Goal: Information Seeking & Learning: Learn about a topic

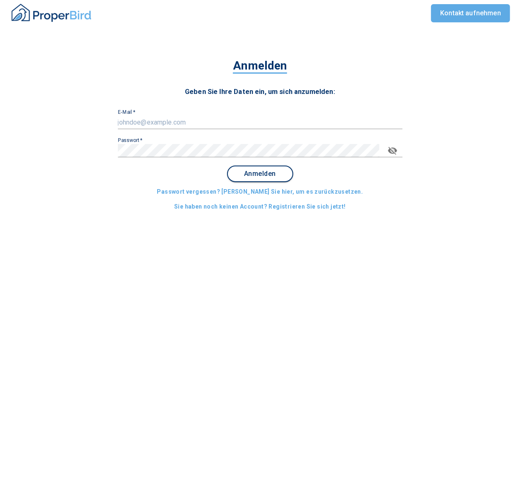
type input "[EMAIL_ADDRESS][DOMAIN_NAME]"
click at [255, 172] on span "Anmelden" at bounding box center [260, 173] width 51 height 7
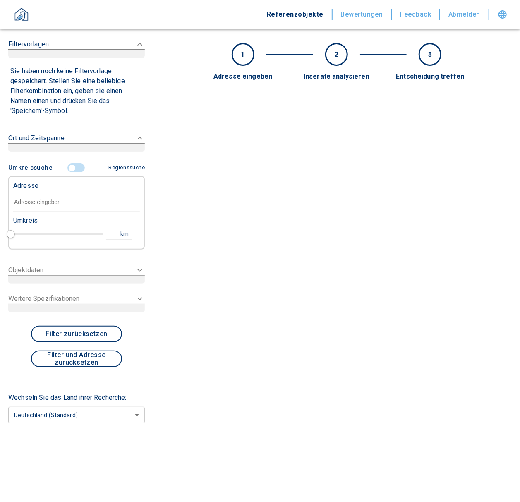
click at [70, 217] on div "Umkreis" at bounding box center [70, 219] width 127 height 17
type input "2020"
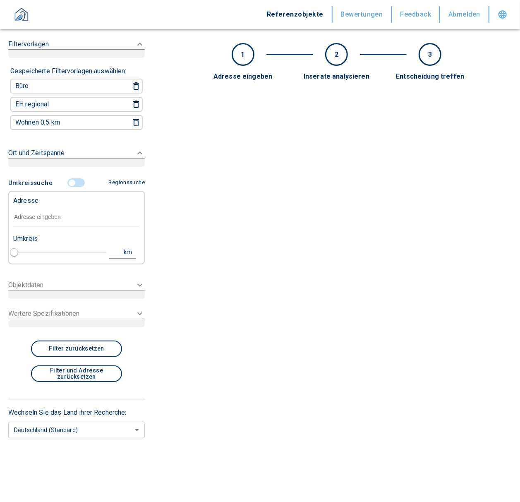
click at [70, 204] on div "Adresse" at bounding box center [76, 200] width 127 height 17
click at [70, 214] on input "text" at bounding box center [76, 217] width 127 height 19
paste input "Düsseldorf | Völklinger Straße 24"
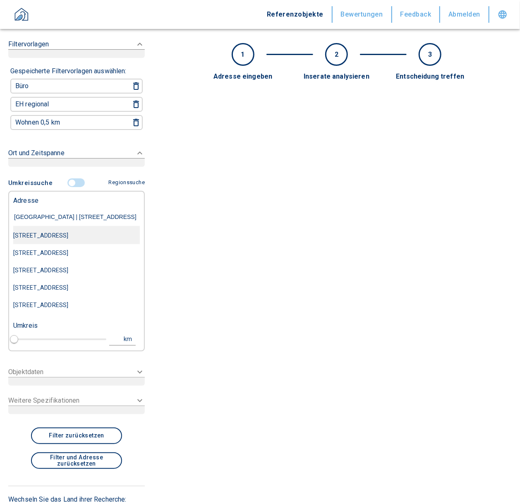
click at [58, 238] on div "Völklinger Straße 24, Düsseldorf-Stadtbezirk 3" at bounding box center [76, 235] width 127 height 17
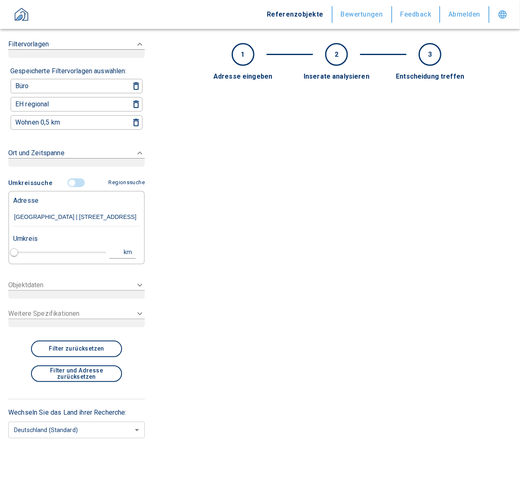
type input "Völklinger Straße 24, Düsseldorf-Stadtbezirk 3"
type input "1"
type input "2020"
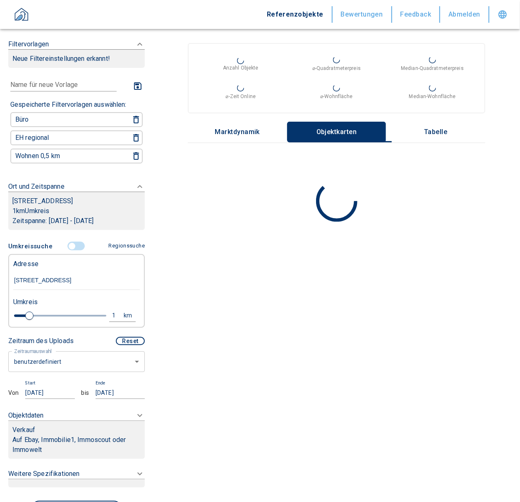
type input "Völklinger Straße 24, Düsseldorf-Stadtbezirk 3"
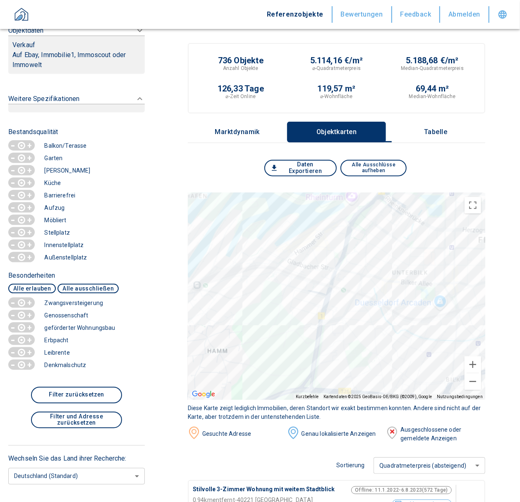
scroll to position [164, 0]
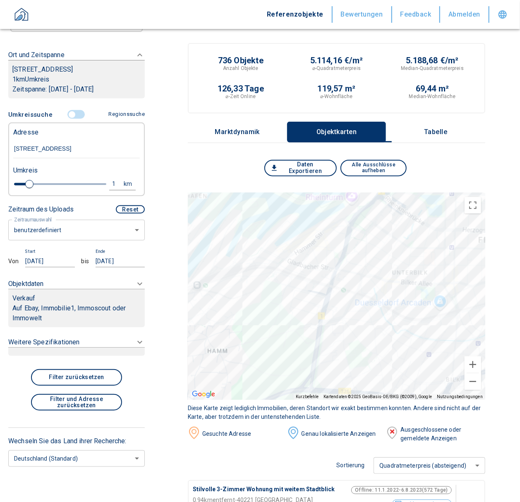
click at [43, 310] on p "Auf Ebay, Immobilie1, Immoscout oder Immowelt" at bounding box center [76, 313] width 128 height 20
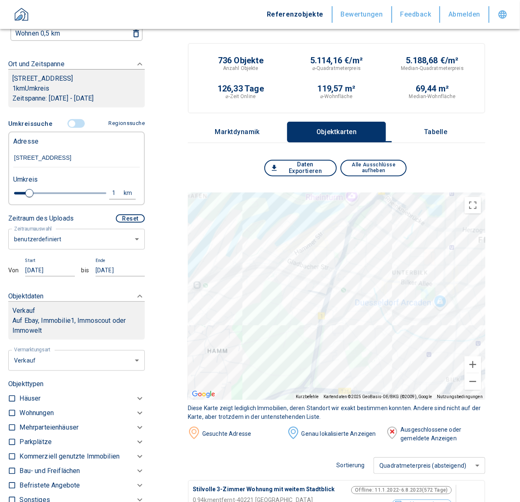
scroll to position [121, 0]
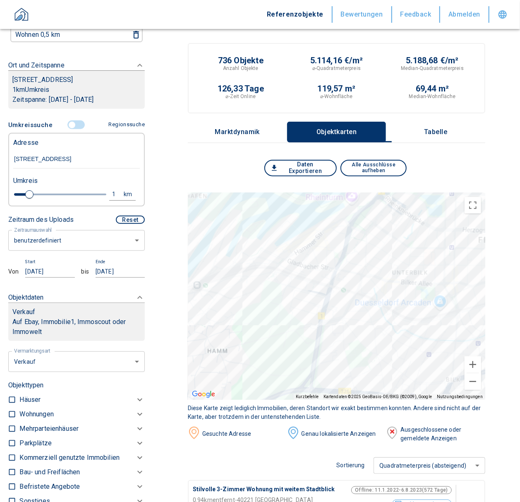
click at [12, 418] on input "checkbox" at bounding box center [12, 414] width 8 height 8
checkbox input "true"
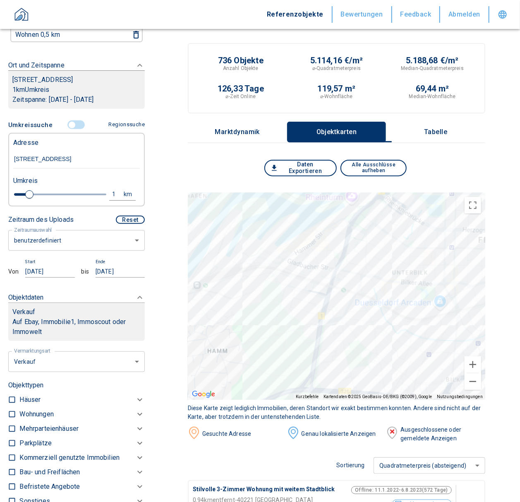
checkbox input "true"
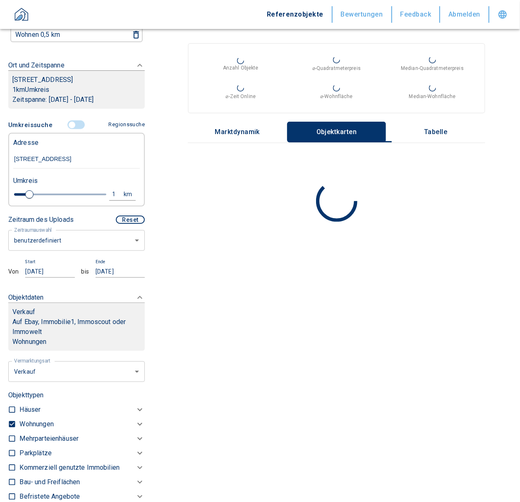
click at [44, 243] on body "Referenzobjekte Bewertungen Feedback Abmelden Filtervorlagen Neue Filtereinstel…" at bounding box center [260, 251] width 520 height 502
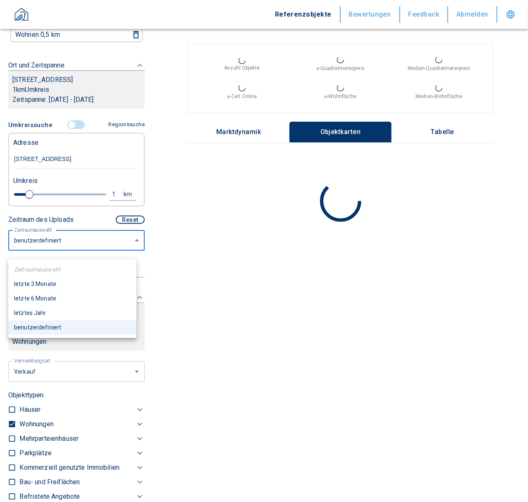
click at [42, 298] on li "letzte 6 Monate" at bounding box center [72, 298] width 128 height 14
type input "2020"
type input "6"
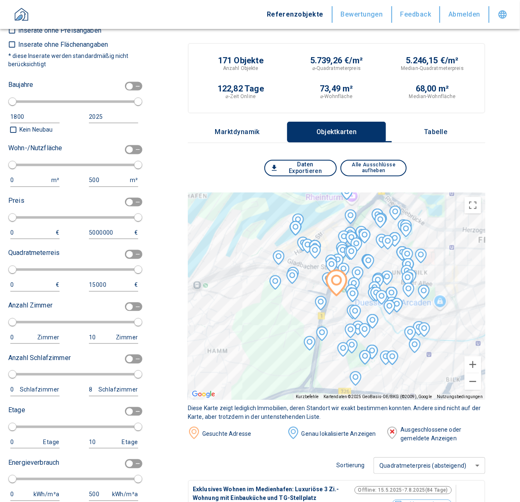
scroll to position [723, 0]
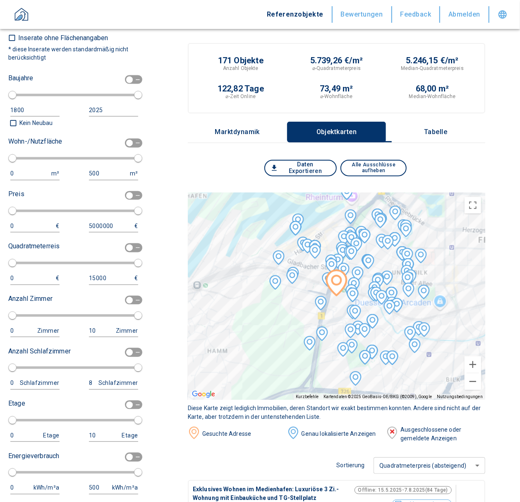
click at [127, 81] on span at bounding box center [134, 80] width 24 height 16
click at [127, 81] on input "checkbox" at bounding box center [129, 79] width 25 height 9
checkbox input "true"
type input "1970"
type input "2010"
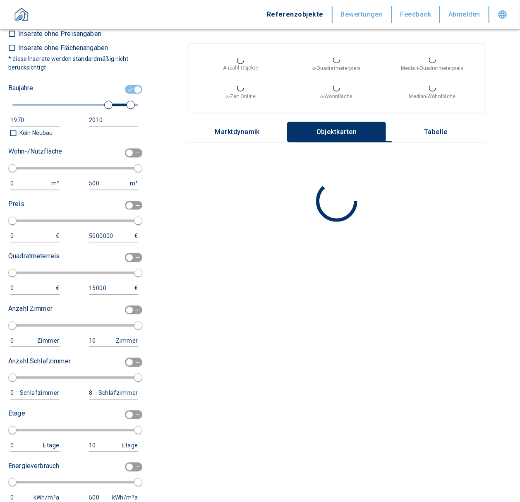
click at [29, 124] on div "1970" at bounding box center [26, 120] width 33 height 10
drag, startPoint x: 30, startPoint y: 127, endPoint x: -19, endPoint y: 132, distance: 49.6
click at [0, 132] on html "Referenzobjekte Bewertungen Feedback Abmelden Filtervorlagen Neue Filtereinstel…" at bounding box center [260, 251] width 520 height 502
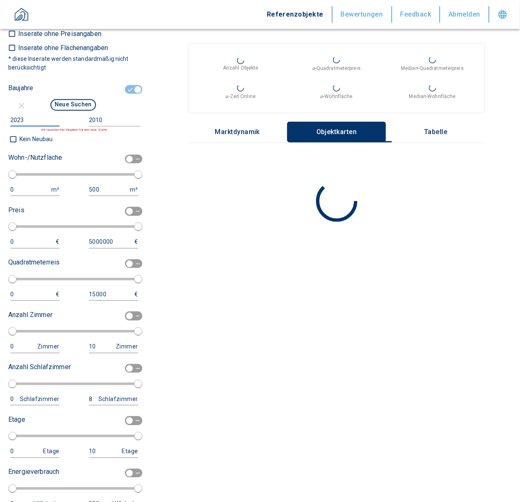
type input "2023"
click at [113, 125] on input "2010" at bounding box center [113, 121] width 48 height 12
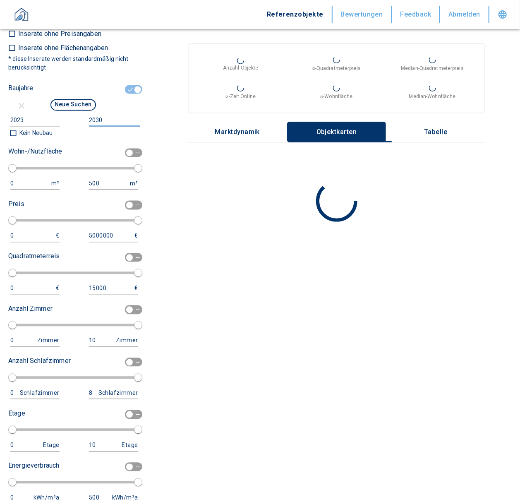
type input "2030"
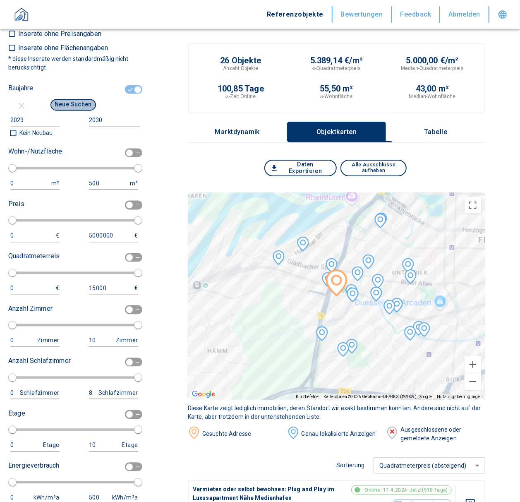
click at [63, 108] on button "Neue Suchen" at bounding box center [73, 105] width 46 height 12
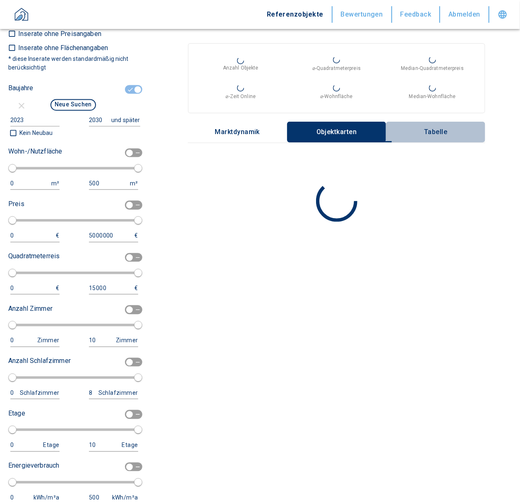
click at [449, 131] on p "Tabelle" at bounding box center [435, 131] width 41 height 7
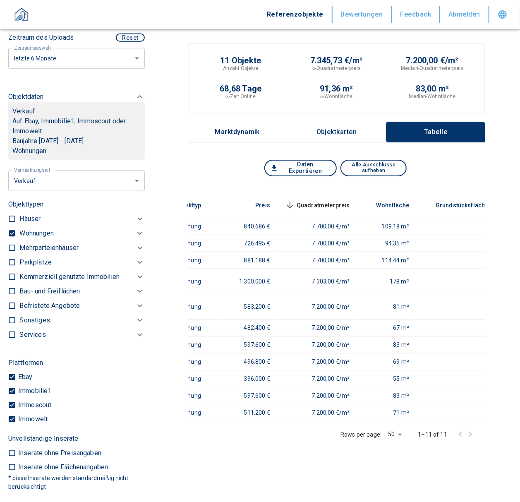
scroll to position [305, 0]
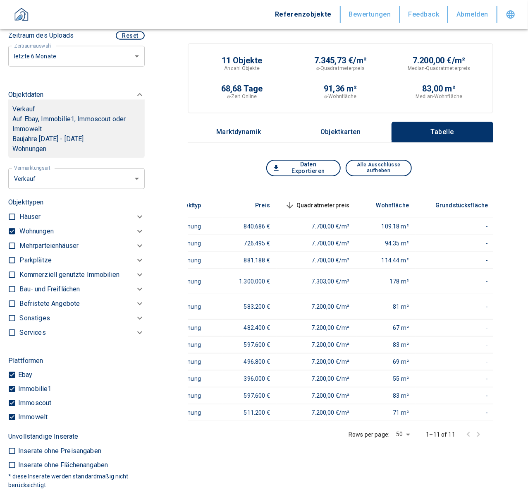
click at [78, 186] on body "Referenzobjekte Bewertungen Feedback Abmelden Filtervorlagen Neue Filtereinstel…" at bounding box center [264, 353] width 528 height 706
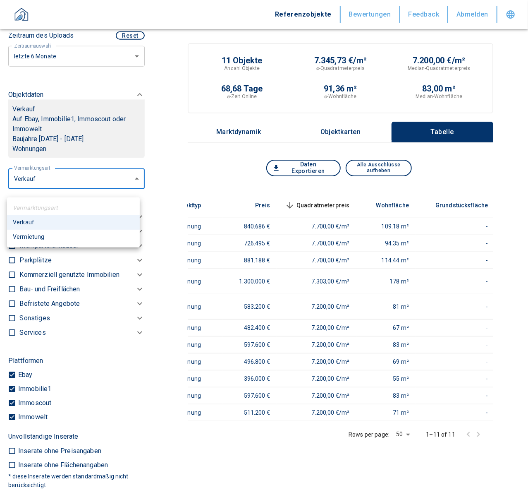
click at [41, 239] on li "Vermietung" at bounding box center [73, 237] width 133 height 14
type input "rent"
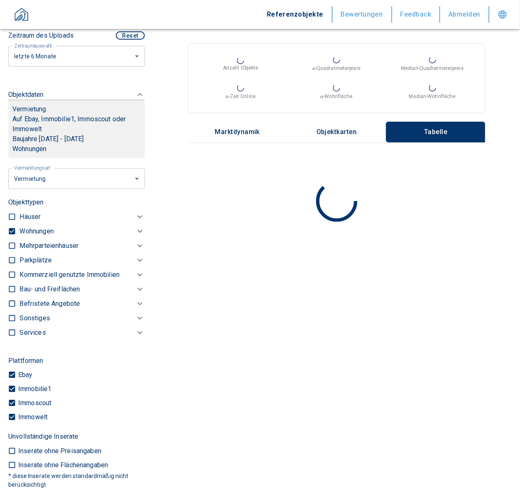
click at [53, 236] on p "Kommerziell genutzte Immobilien" at bounding box center [36, 231] width 34 height 10
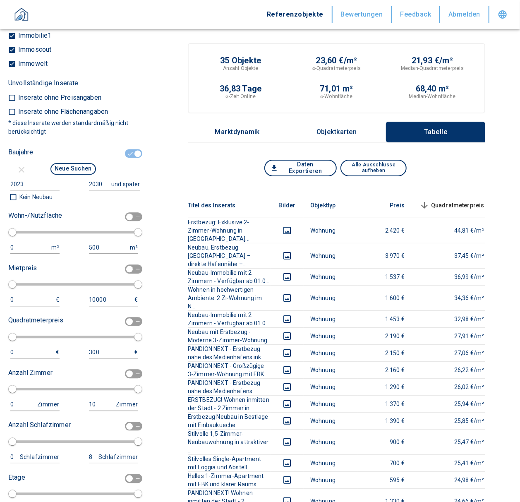
scroll to position [802, 0]
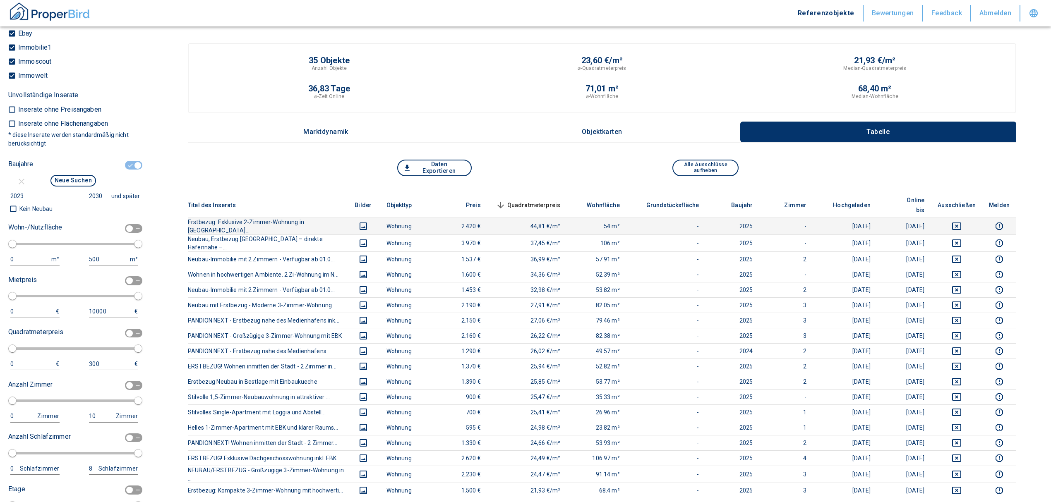
click at [520, 221] on icon "deselect this listing" at bounding box center [957, 226] width 10 height 10
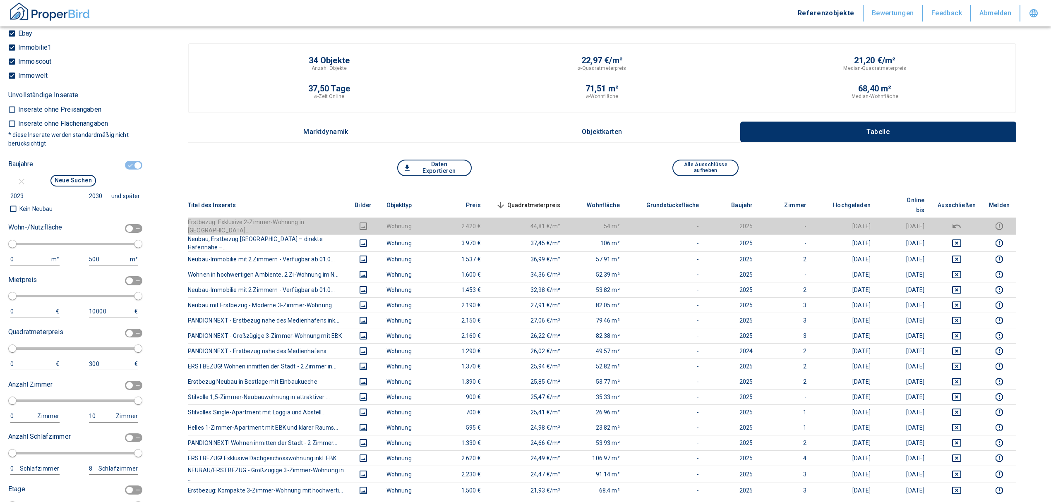
click at [520, 193] on th "Quadratmeterpreis sorted descending" at bounding box center [527, 205] width 80 height 25
click at [520, 200] on span "Quadratmeterpreis sorted descending" at bounding box center [527, 205] width 67 height 10
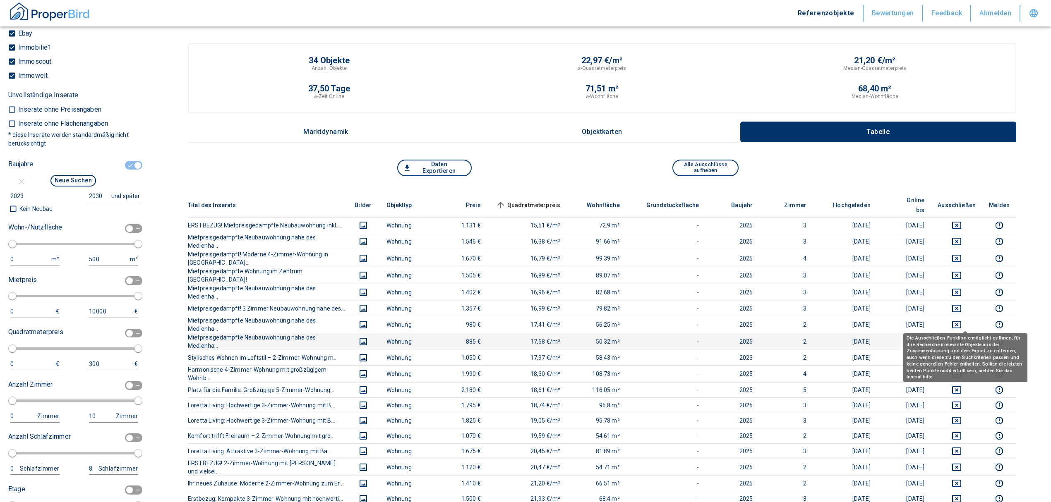
click at [520, 338] on icon "deselect this listing" at bounding box center [956, 341] width 9 height 7
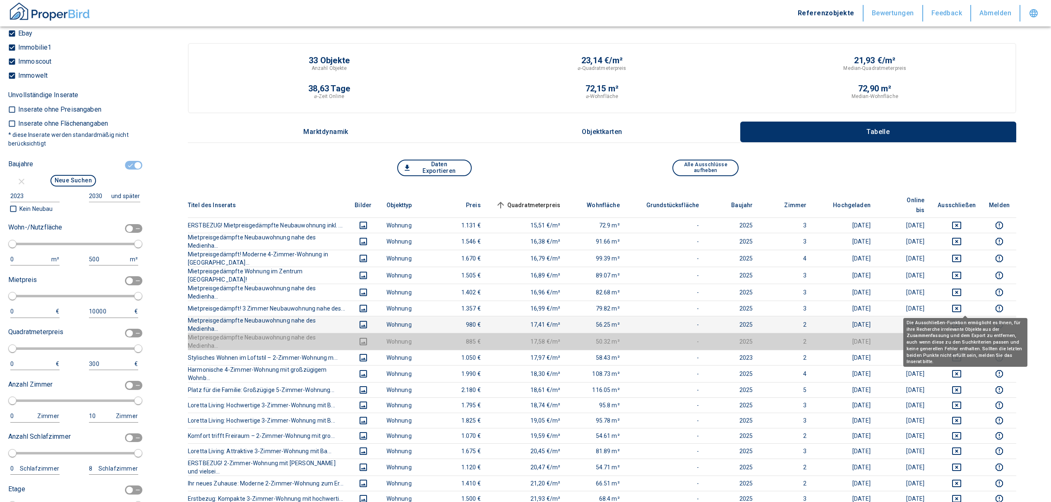
click at [520, 320] on icon "deselect this listing" at bounding box center [957, 325] width 10 height 10
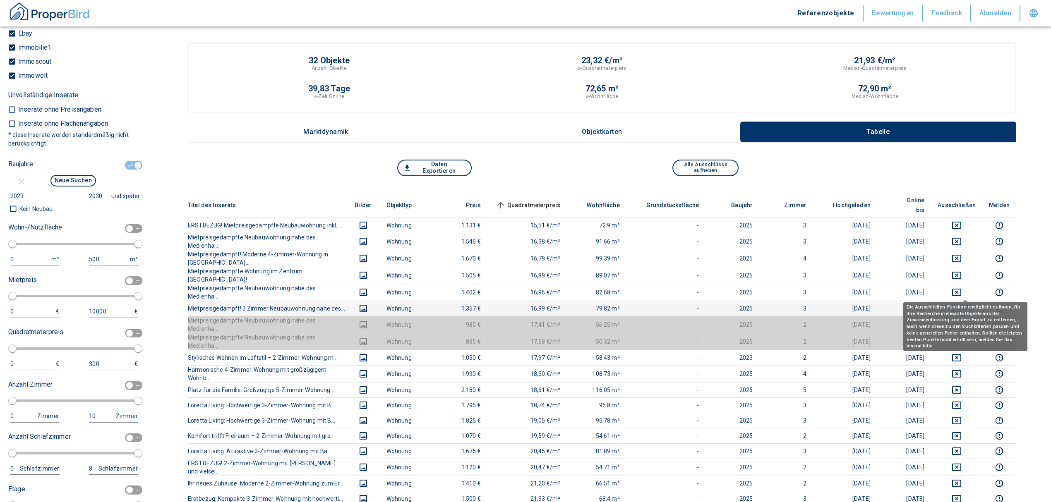
click at [520, 304] on icon "deselect this listing" at bounding box center [957, 309] width 10 height 10
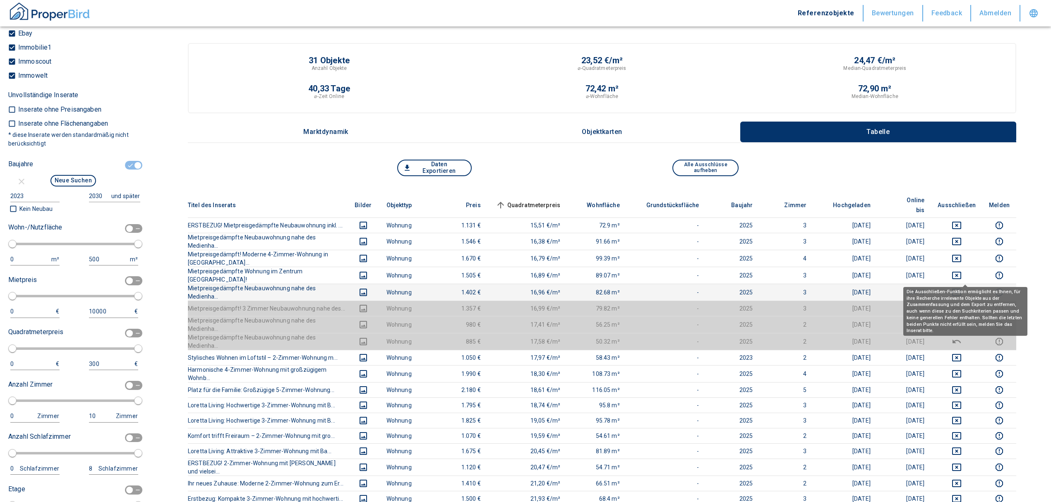
click at [520, 289] on icon "deselect this listing" at bounding box center [956, 292] width 9 height 7
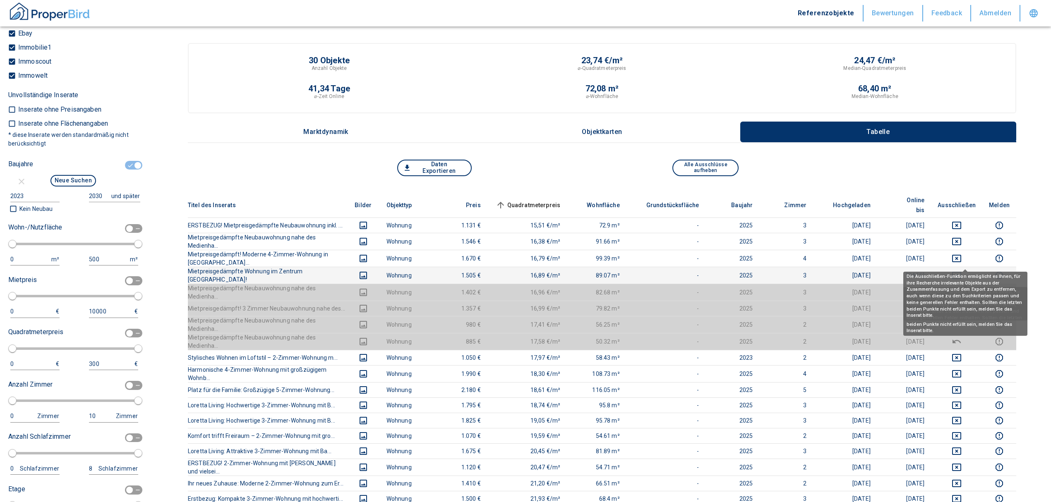
click at [520, 272] on icon "deselect this listing" at bounding box center [956, 275] width 9 height 7
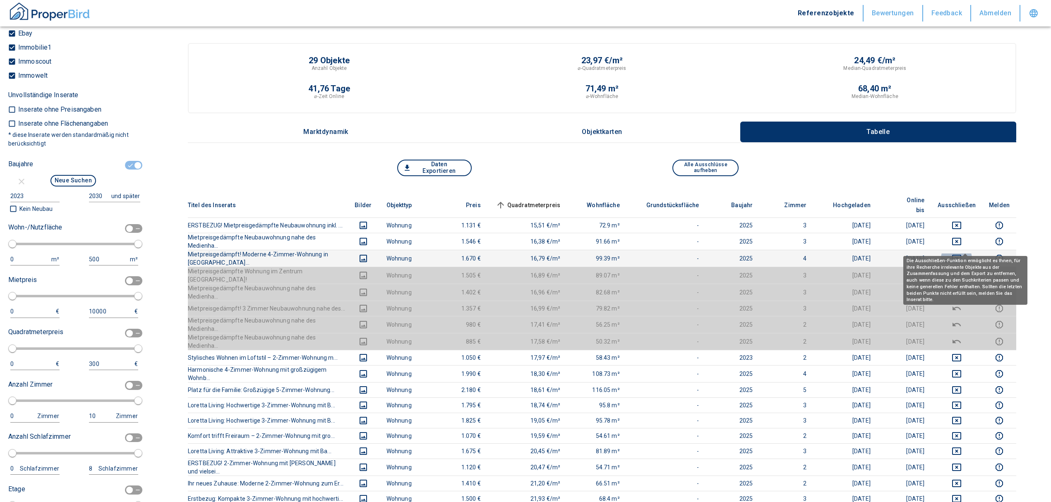
click at [520, 254] on icon "deselect this listing" at bounding box center [957, 259] width 10 height 10
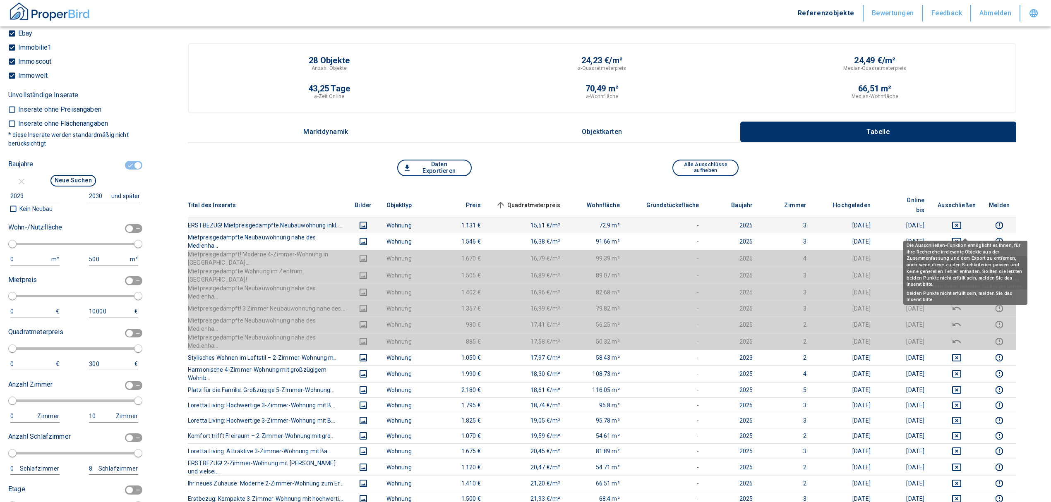
drag, startPoint x: 967, startPoint y: 227, endPoint x: 967, endPoint y: 219, distance: 8.7
click at [520, 238] on icon "deselect this listing" at bounding box center [956, 241] width 9 height 7
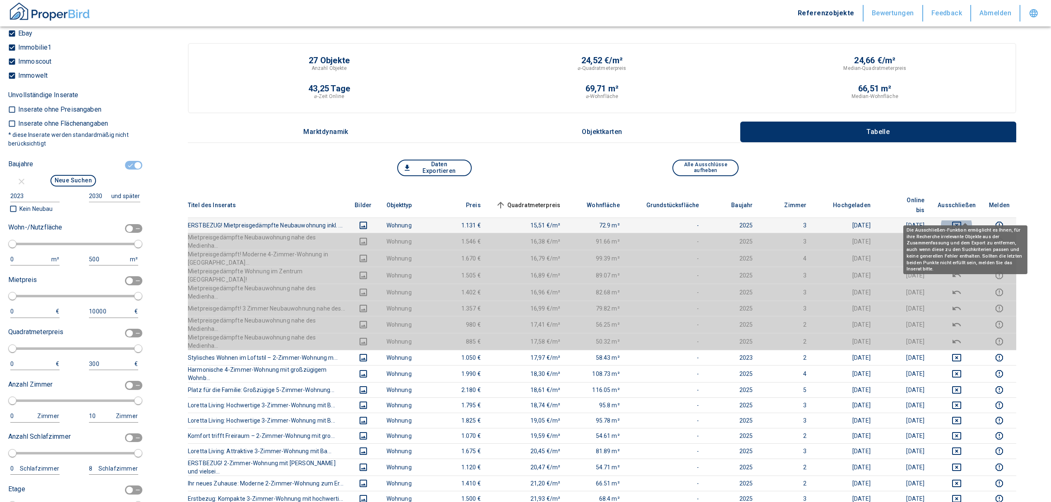
click at [520, 221] on icon "deselect this listing" at bounding box center [957, 226] width 10 height 10
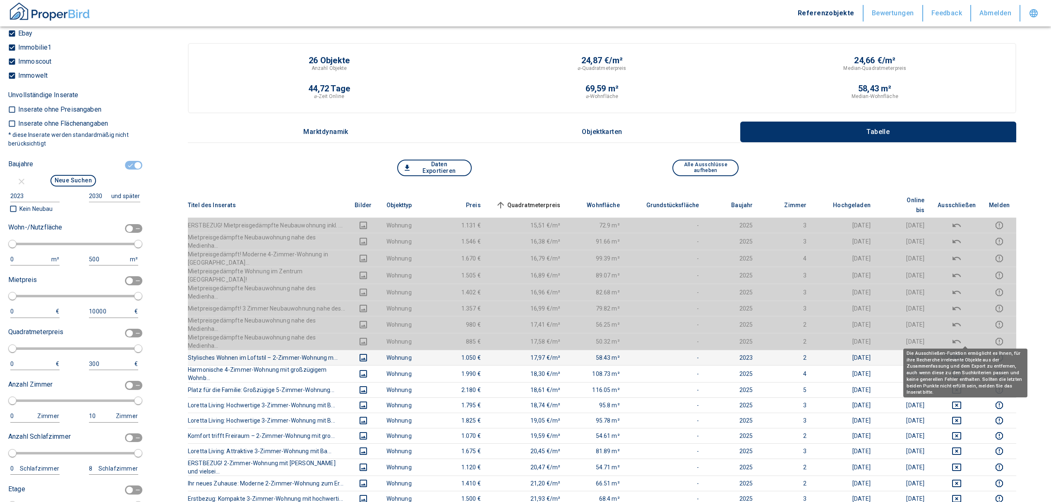
click at [520, 353] on icon "deselect this listing" at bounding box center [957, 358] width 10 height 10
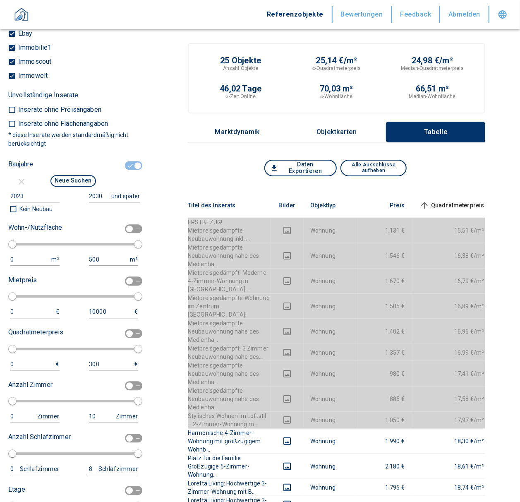
click at [444, 200] on span "Quadratmeterpreis sorted ascending" at bounding box center [451, 205] width 67 height 10
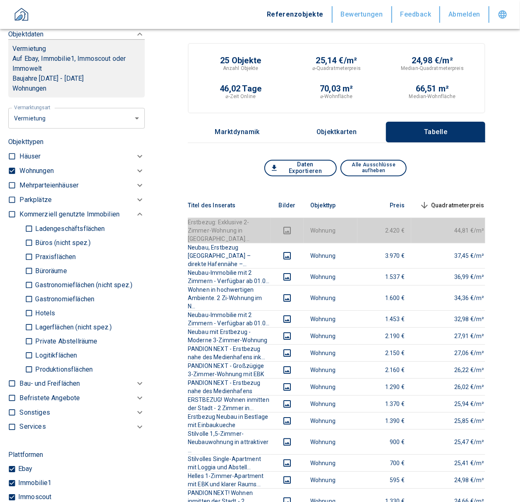
scroll to position [363, 0]
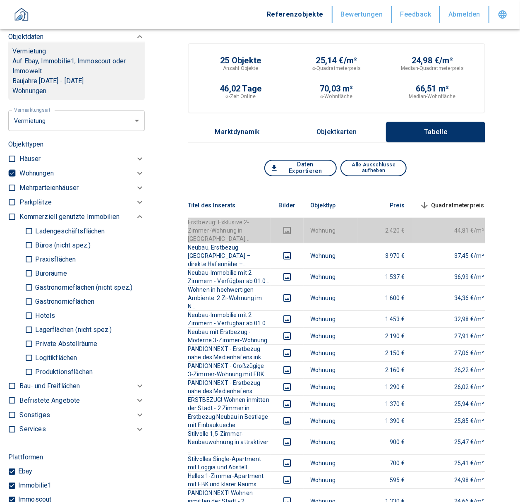
click at [10, 178] on input "checkbox" at bounding box center [12, 173] width 8 height 8
checkbox input "false"
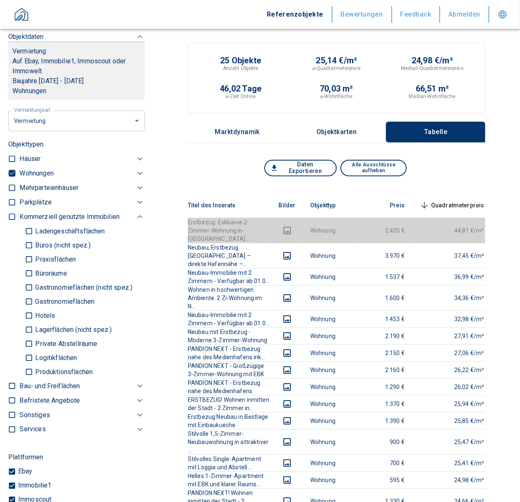
checkbox input "false"
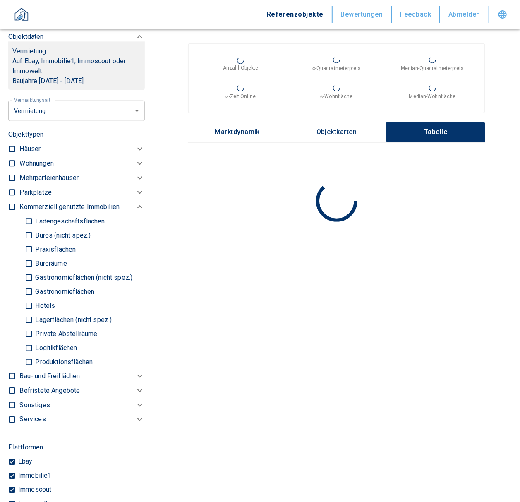
click at [27, 243] on input "Büros (nicht spez.)" at bounding box center [29, 235] width 8 height 14
checkbox input "true"
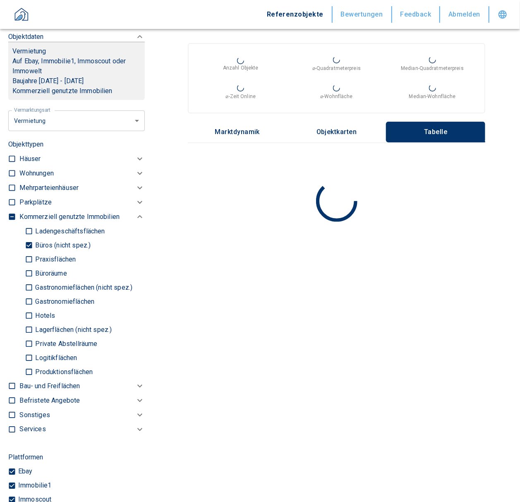
click at [31, 264] on input "Praxisflächen" at bounding box center [29, 259] width 8 height 14
checkbox input "true"
click at [32, 281] on input "Büroräume" at bounding box center [29, 273] width 8 height 14
checkbox input "true"
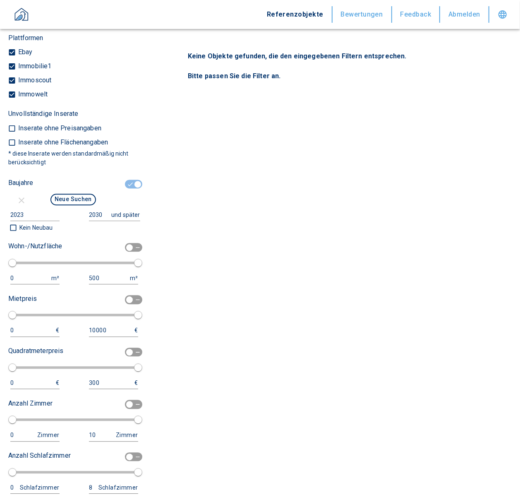
scroll to position [778, 0]
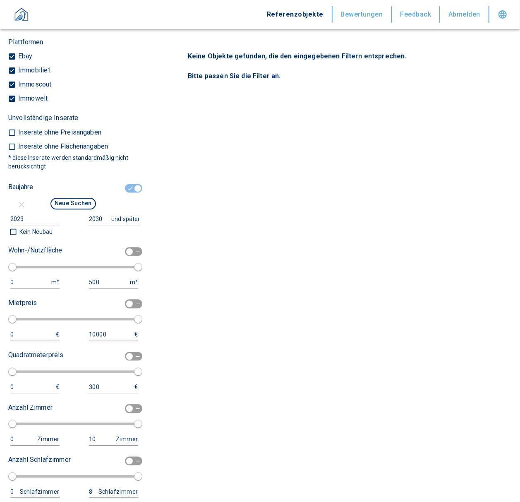
click at [126, 193] on input "checkbox" at bounding box center [137, 188] width 25 height 9
checkbox input "false"
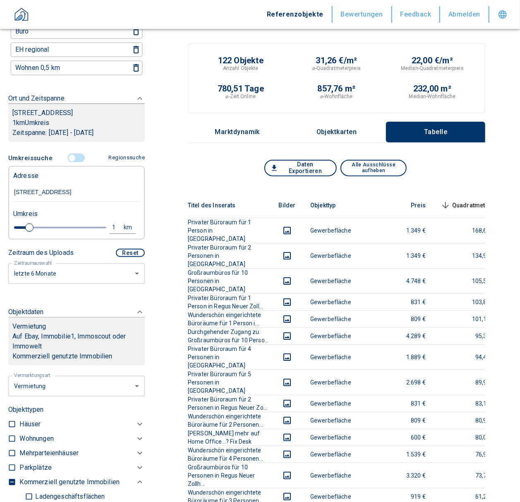
scroll to position [86, 0]
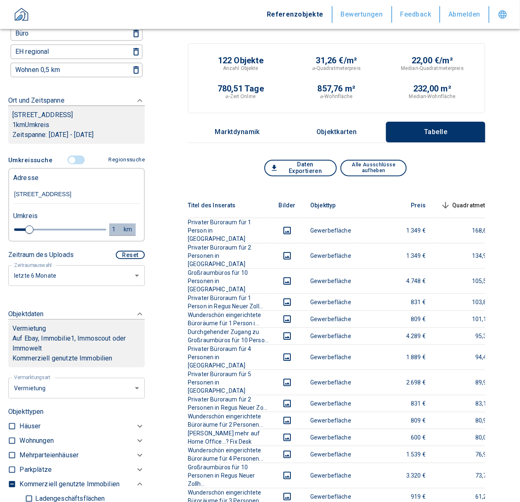
click at [111, 235] on div "1" at bounding box center [118, 229] width 15 height 10
drag, startPoint x: 55, startPoint y: 236, endPoint x: 4, endPoint y: 233, distance: 51.0
click at [4, 233] on div "Filtervorlagen Neue Filtereinstellungen erkannt! Name für neue Vorlage x Gespei…" at bounding box center [76, 251] width 153 height 502
type input "0,5"
click at [96, 235] on button "Neue Suchen" at bounding box center [111, 229] width 46 height 12
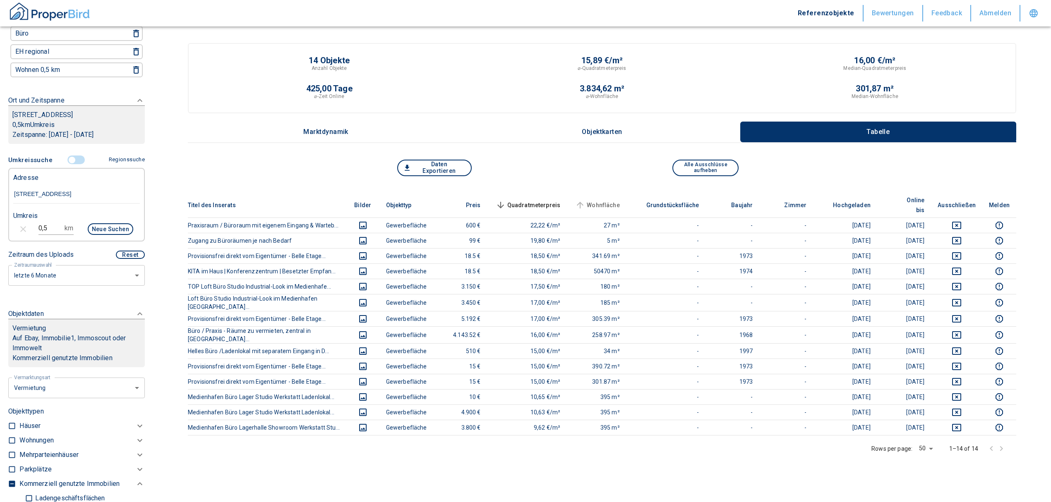
click at [520, 200] on span "Wohnfläche" at bounding box center [597, 205] width 46 height 10
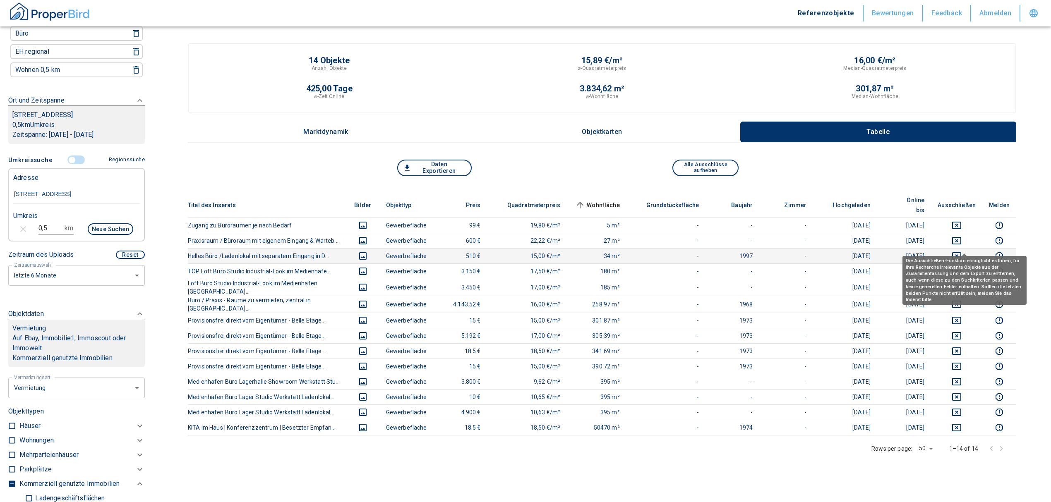
click at [520, 251] on icon "deselect this listing" at bounding box center [957, 256] width 10 height 10
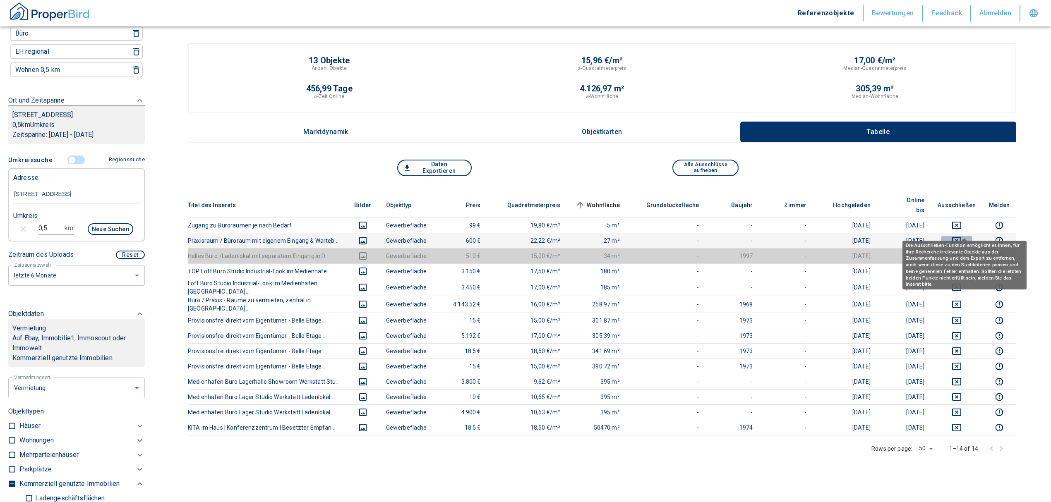
click at [520, 236] on icon "deselect this listing" at bounding box center [957, 241] width 10 height 10
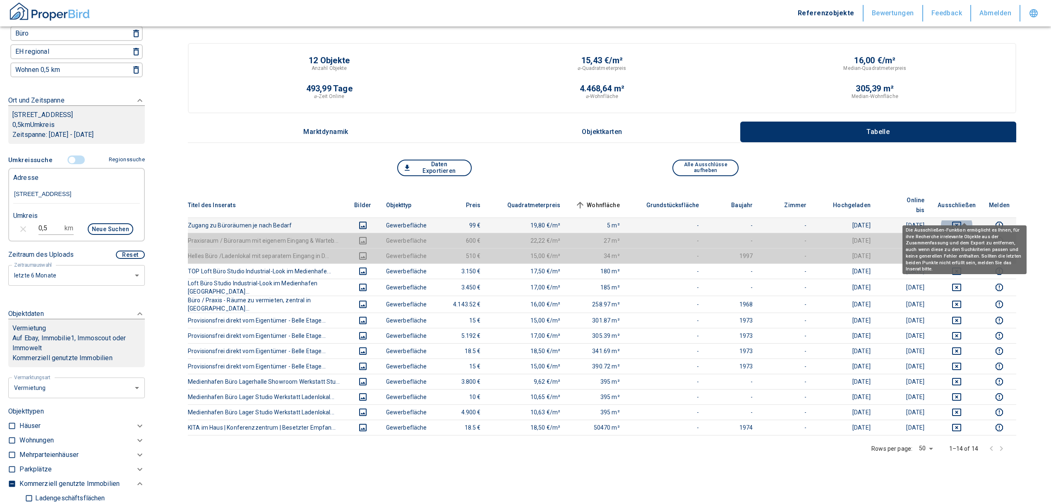
click at [520, 221] on icon "deselect this listing" at bounding box center [957, 226] width 10 height 10
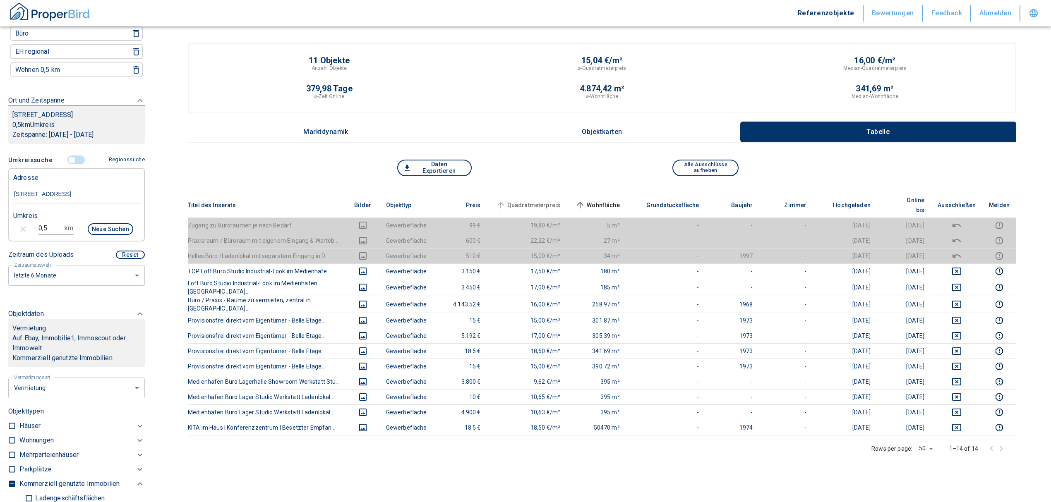
click at [520, 200] on span "Quadratmeterpreis" at bounding box center [527, 205] width 67 height 10
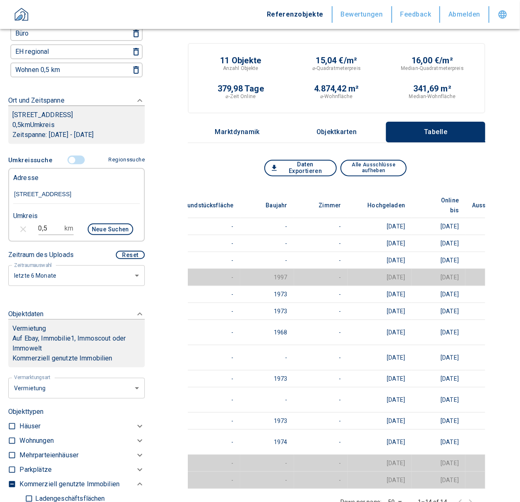
scroll to position [0, 432]
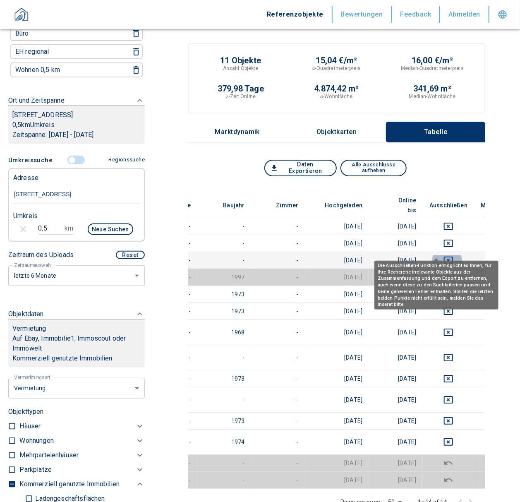
click at [444, 257] on icon "deselect this listing" at bounding box center [448, 260] width 9 height 7
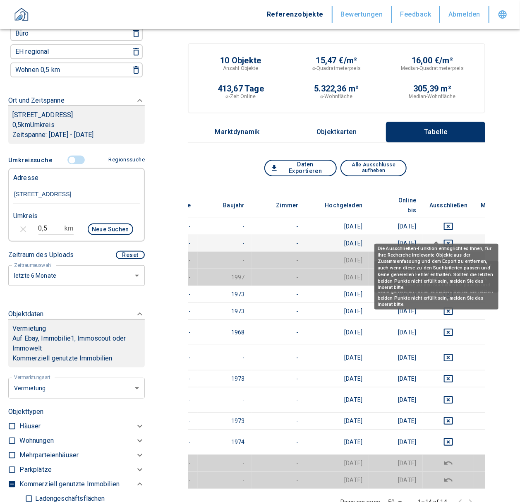
click at [444, 238] on icon "deselect this listing" at bounding box center [449, 243] width 10 height 10
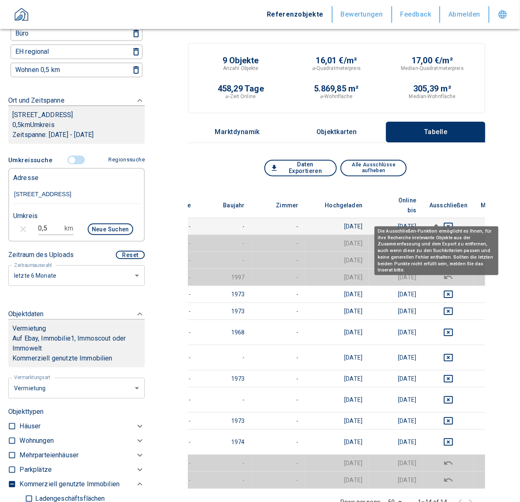
click at [444, 221] on icon "deselect this listing" at bounding box center [449, 226] width 10 height 10
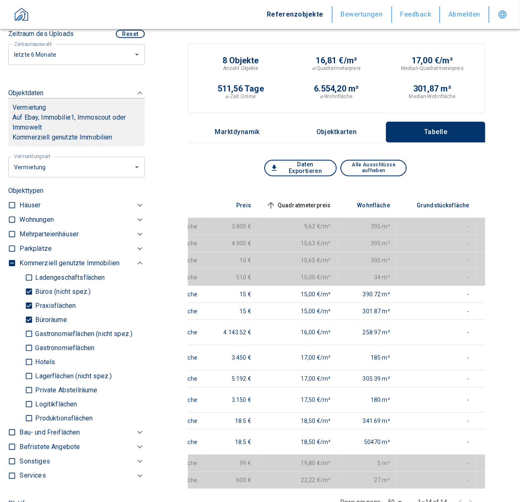
scroll to position [307, 0]
click at [30, 327] on input "Büroräume" at bounding box center [29, 320] width 8 height 14
checkbox input "false"
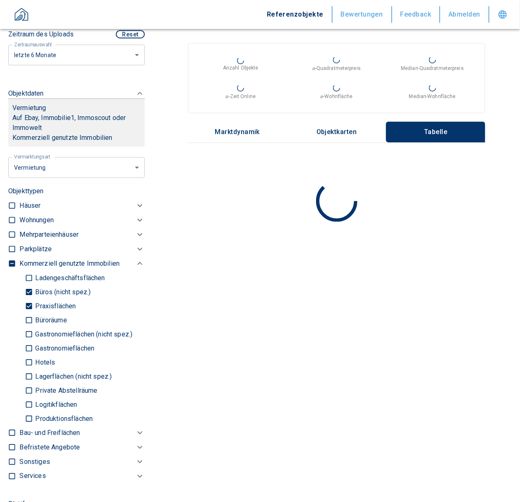
click at [30, 312] on input "Praxisflächen" at bounding box center [29, 306] width 8 height 14
checkbox input "false"
click at [30, 297] on input "Büros (nicht spez.)" at bounding box center [29, 292] width 8 height 14
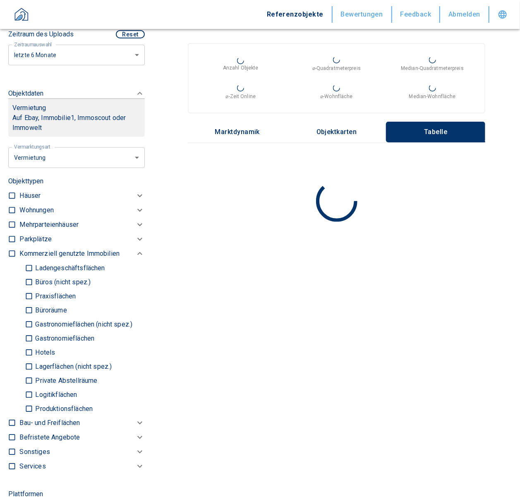
click at [30, 284] on input "Büros (nicht spez.)" at bounding box center [29, 282] width 8 height 14
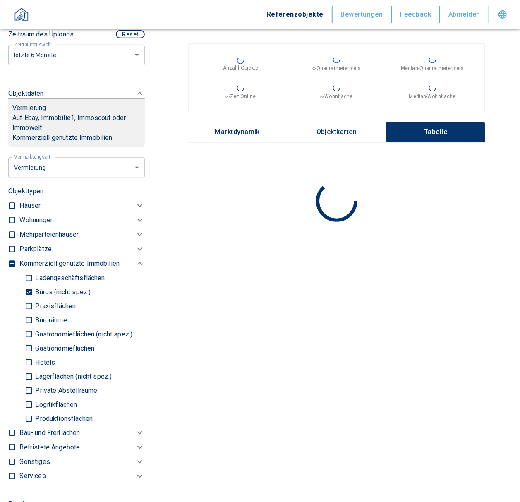
click at [27, 297] on input "Büros (nicht spez.)" at bounding box center [29, 292] width 8 height 14
checkbox input "false"
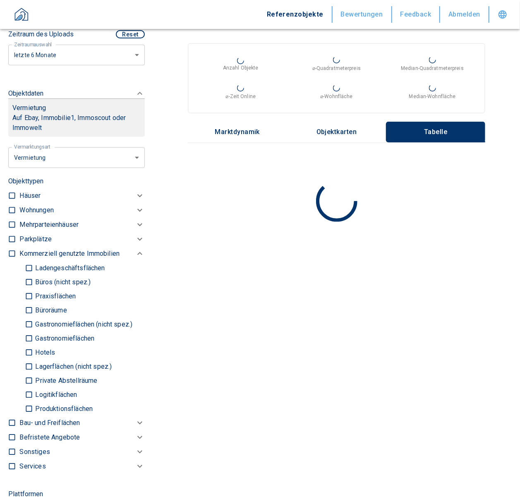
click at [30, 274] on input "Ladengeschäftsflächen" at bounding box center [29, 268] width 8 height 14
checkbox input "true"
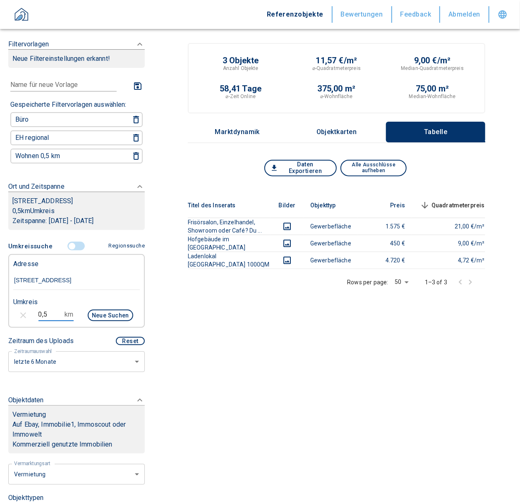
drag, startPoint x: 51, startPoint y: 323, endPoint x: 12, endPoint y: 316, distance: 40.3
click at [12, 323] on div "0,5 km Neue Suchen" at bounding box center [70, 316] width 127 height 20
click at [108, 317] on div "Neue Suchen" at bounding box center [106, 316] width 53 height 20
drag, startPoint x: 53, startPoint y: 324, endPoint x: -1, endPoint y: 328, distance: 54.4
click at [0, 328] on html "Referenzobjekte Bewertungen Feedback Abmelden Filtervorlagen Neue Filtereinstel…" at bounding box center [260, 277] width 520 height 554
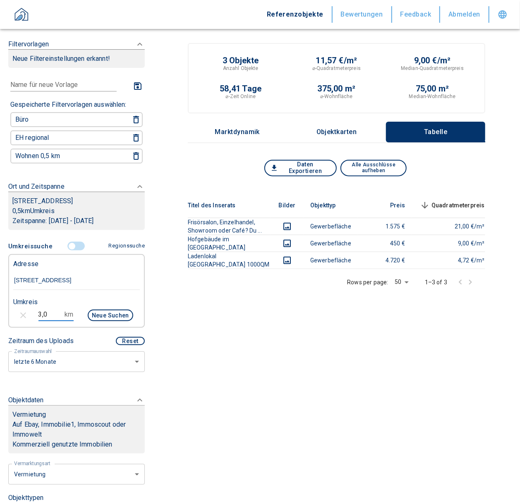
click at [103, 321] on button "Neue Suchen" at bounding box center [111, 316] width 46 height 12
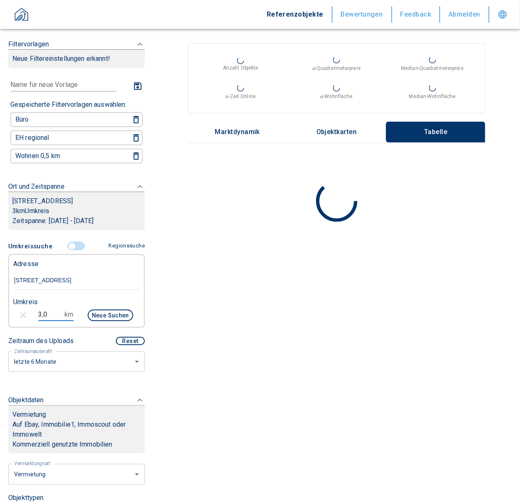
drag, startPoint x: 47, startPoint y: 319, endPoint x: -7, endPoint y: 323, distance: 53.9
click at [0, 323] on html "Referenzobjekte Bewertungen Feedback Abmelden Filtervorlagen Neue Filtereinstel…" at bounding box center [260, 251] width 520 height 502
type input "1,5"
click at [109, 321] on button "Neue Suchen" at bounding box center [111, 316] width 46 height 12
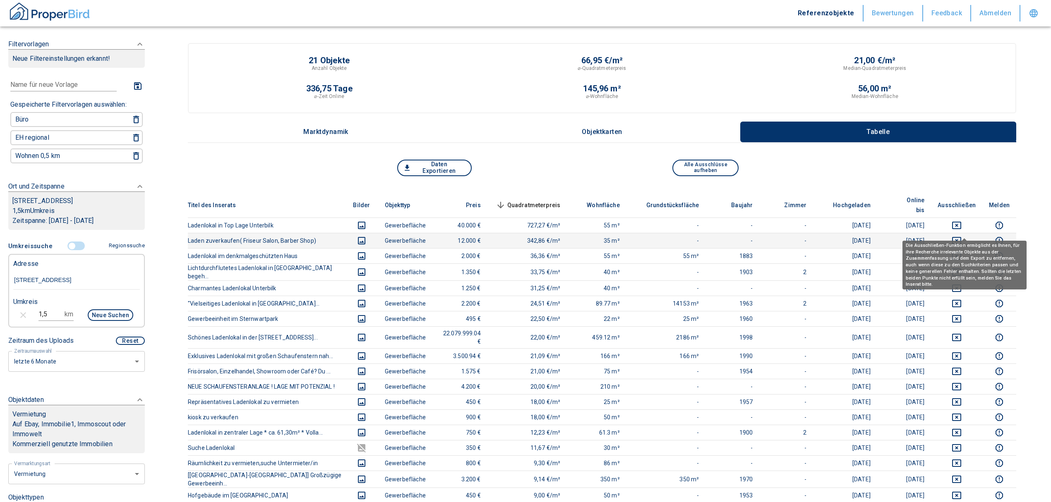
click at [520, 236] on icon "deselect this listing" at bounding box center [957, 241] width 10 height 10
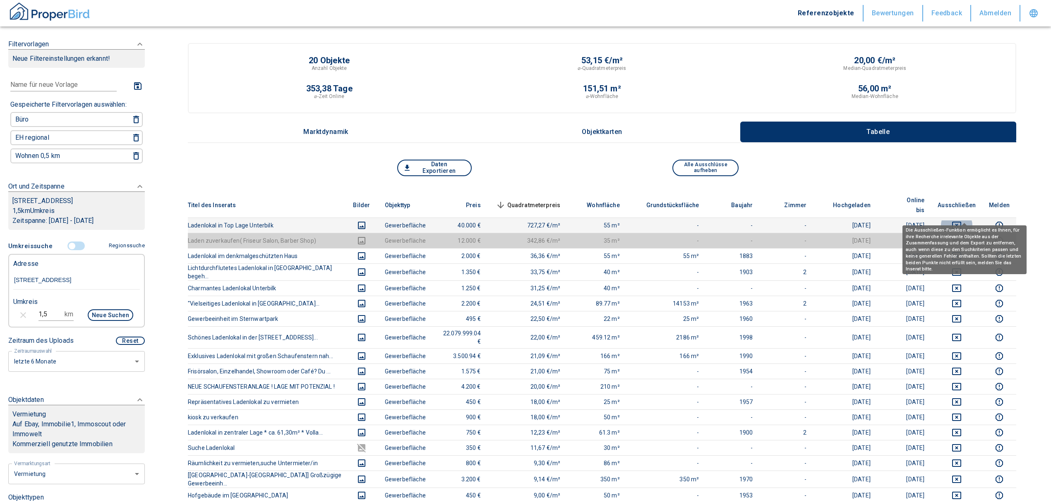
click at [520, 221] on icon "deselect this listing" at bounding box center [957, 226] width 10 height 10
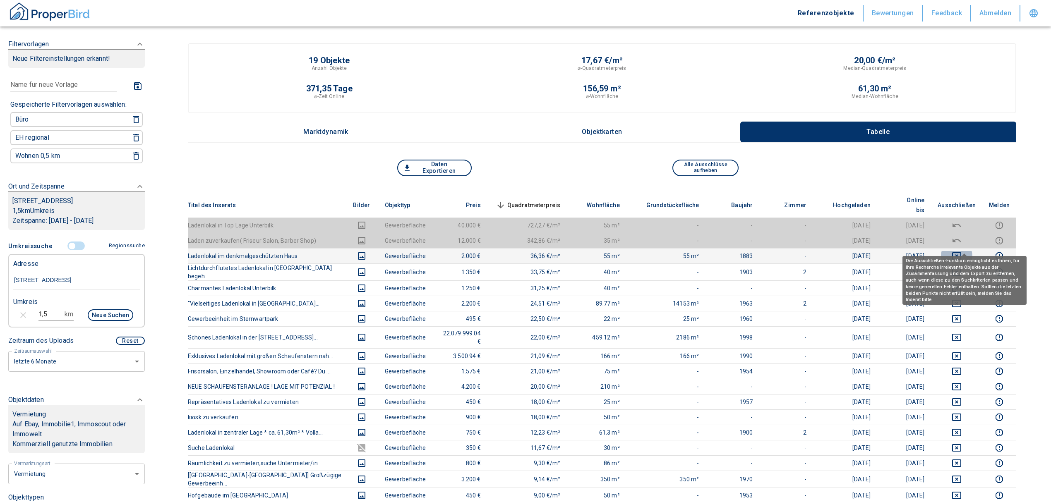
click at [520, 252] on icon "deselect this listing" at bounding box center [956, 255] width 9 height 7
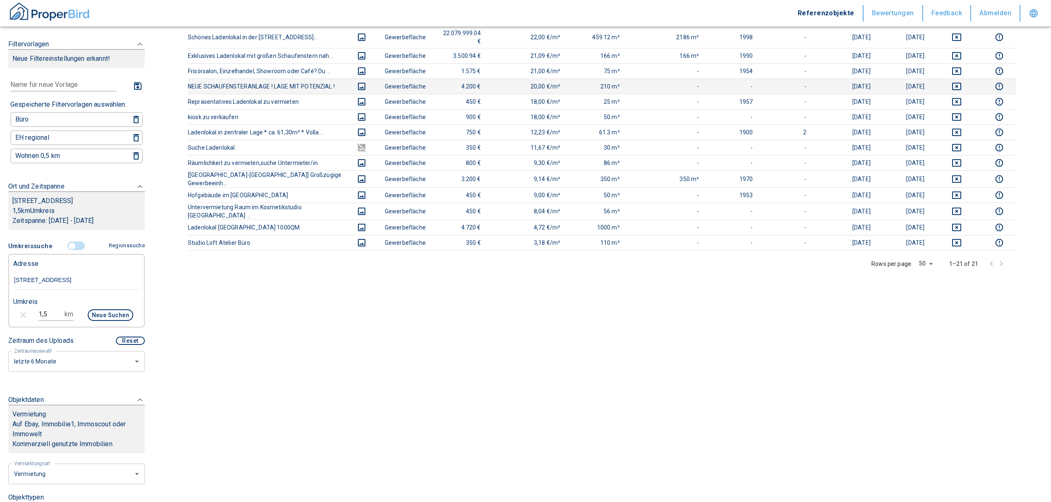
scroll to position [314, 0]
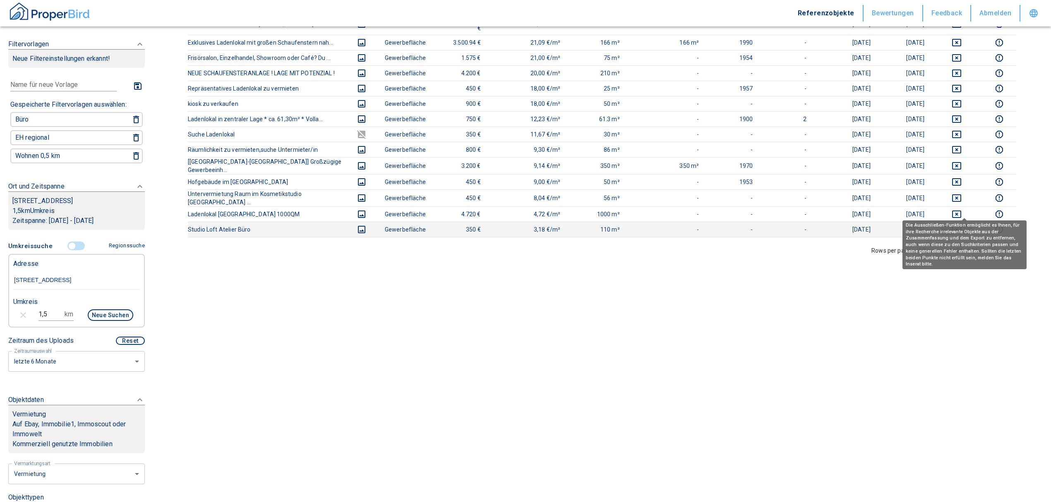
click at [520, 225] on icon "deselect this listing" at bounding box center [957, 230] width 10 height 10
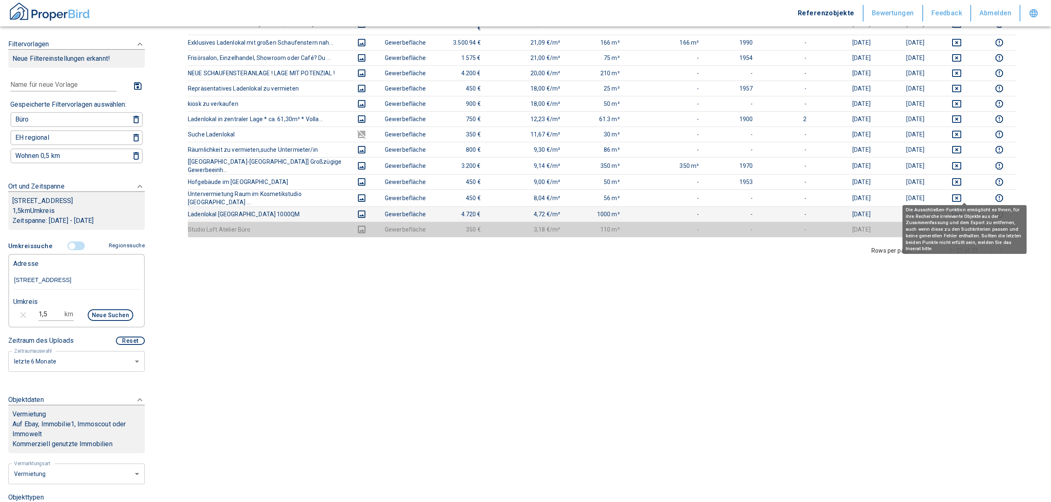
click at [520, 209] on icon "deselect this listing" at bounding box center [957, 214] width 10 height 10
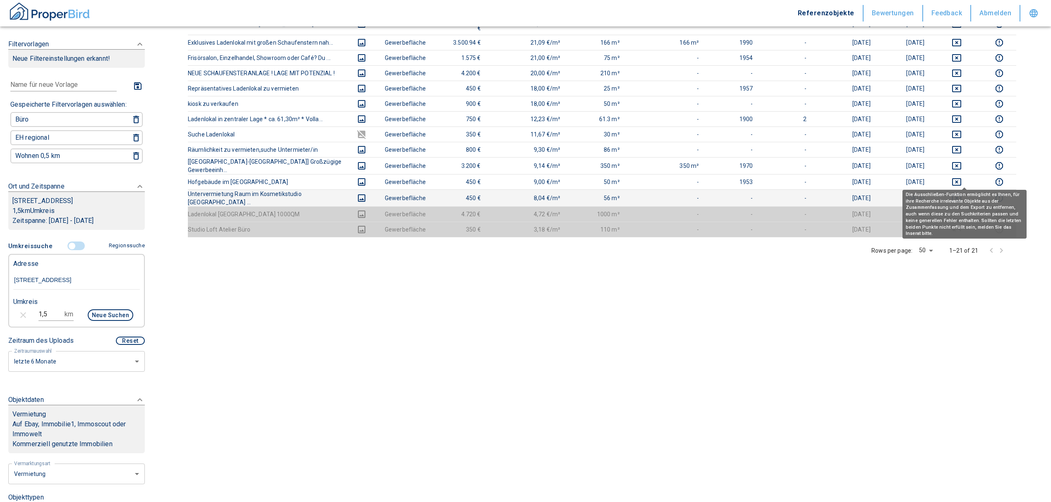
click at [520, 184] on div "Die Ausschließen-Funktion ermöglicht es Ihnen, für ihre Recherche irrelevante O…" at bounding box center [965, 211] width 124 height 55
click at [520, 193] on button "deselect this listing" at bounding box center [957, 198] width 38 height 10
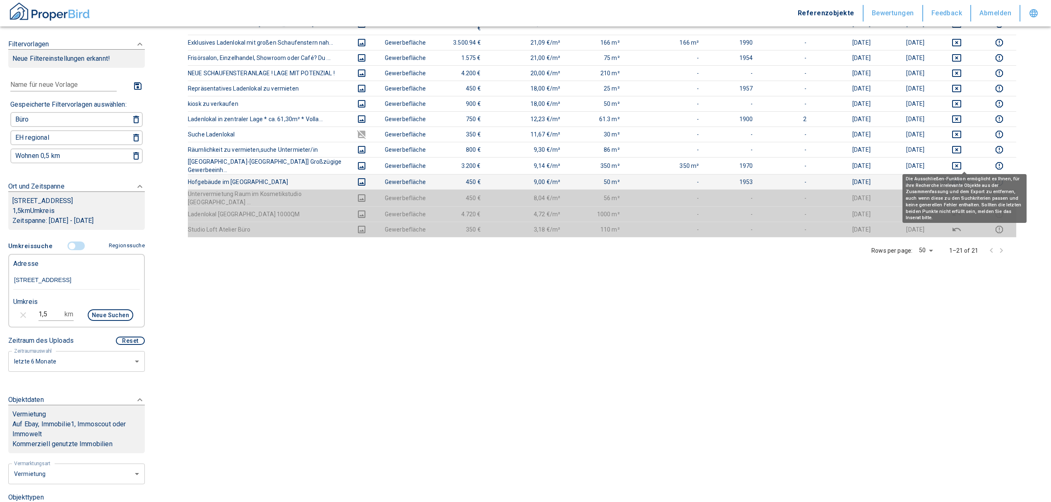
click at [520, 178] on icon "deselect this listing" at bounding box center [956, 181] width 9 height 7
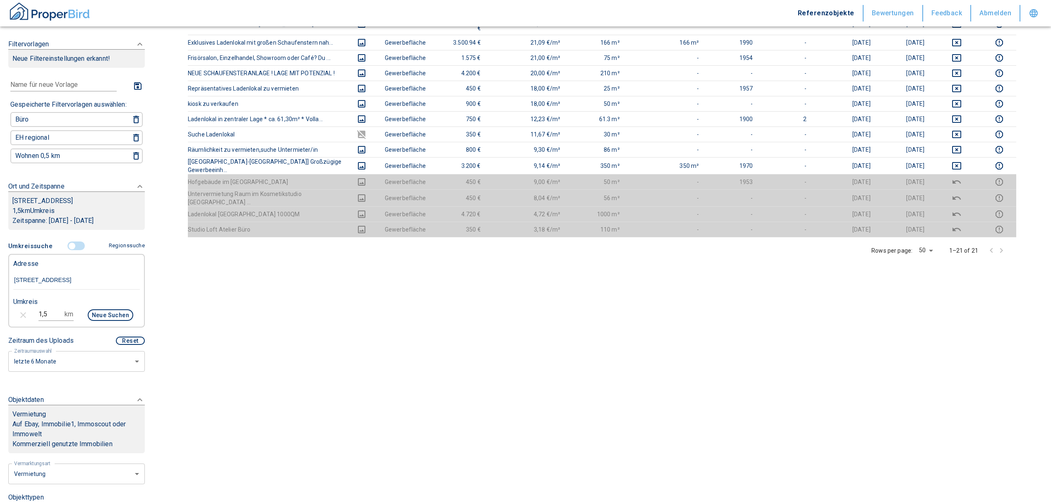
click at [520, 174] on td at bounding box center [956, 181] width 51 height 15
click at [520, 162] on icon "deselect this listing" at bounding box center [956, 165] width 9 height 7
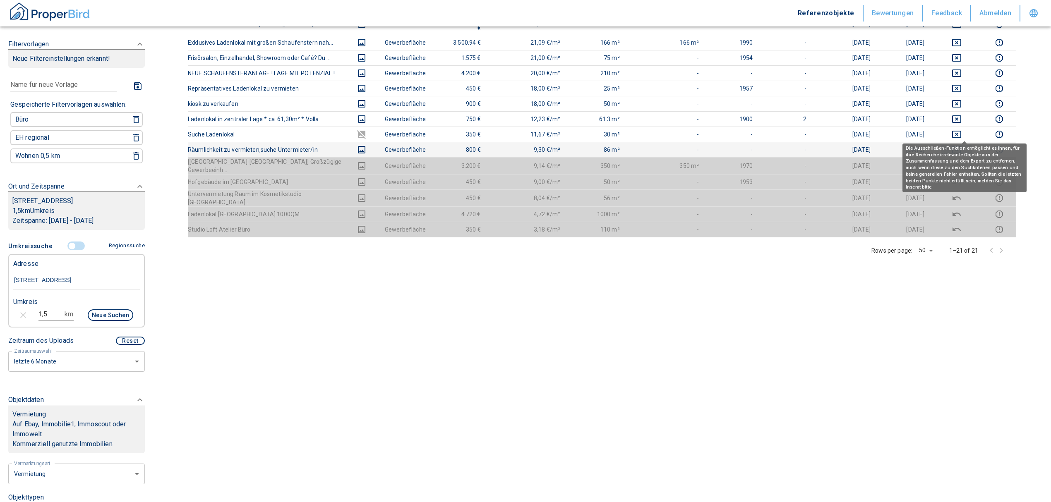
click at [520, 146] on icon "deselect this listing" at bounding box center [956, 149] width 9 height 7
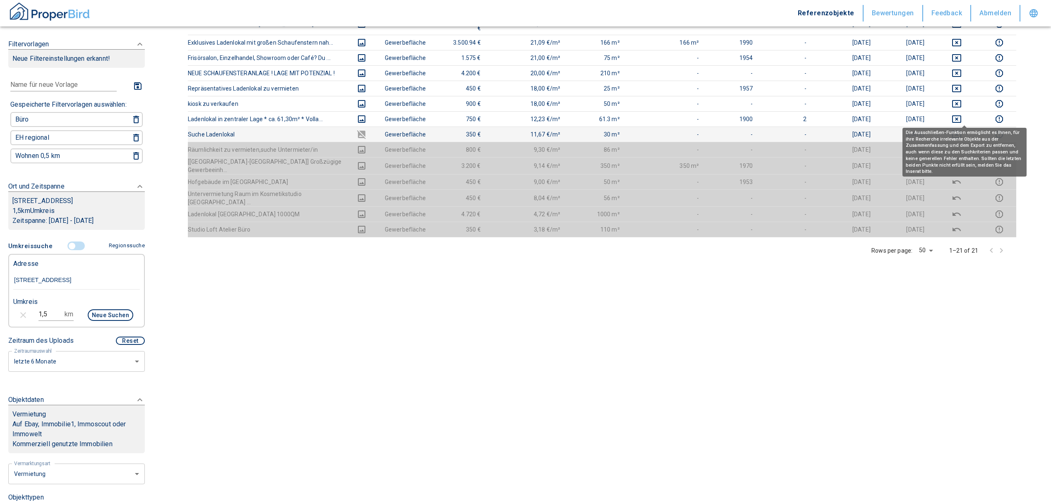
click at [520, 130] on icon "deselect this listing" at bounding box center [957, 135] width 10 height 10
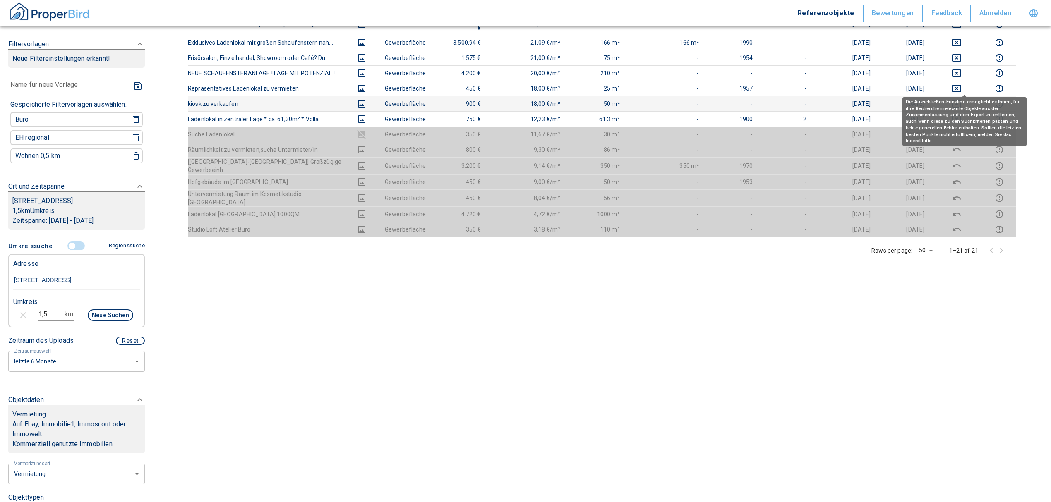
click at [520, 99] on icon "deselect this listing" at bounding box center [957, 104] width 10 height 10
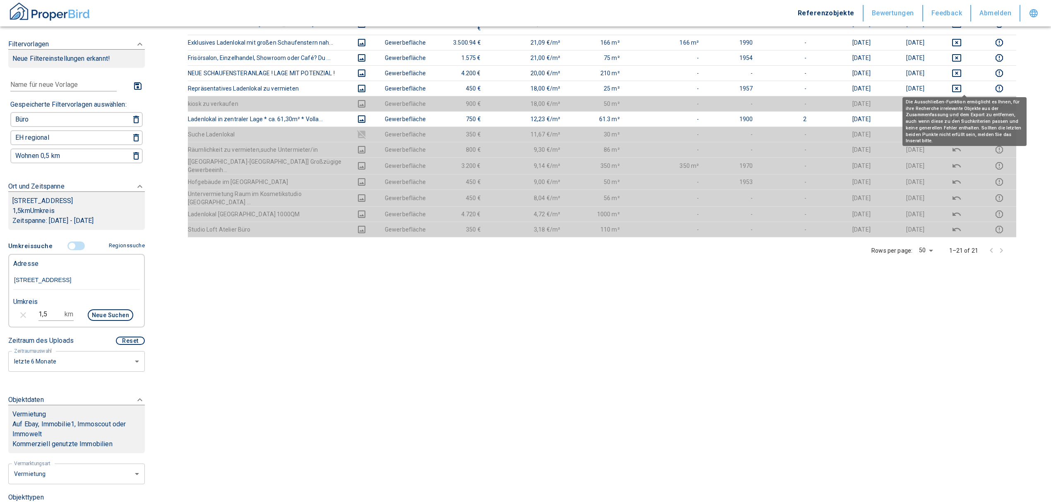
click at [520, 103] on body "Referenzobjekte Bewertungen Feedback Abmelden Filtervorlagen Neue Filtereinstel…" at bounding box center [525, 104] width 1051 height 836
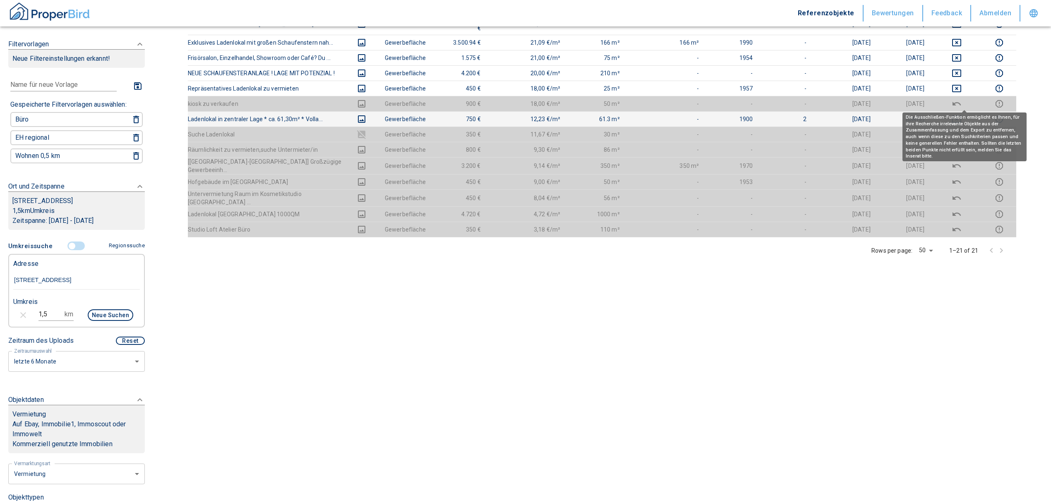
click at [520, 114] on icon "deselect this listing" at bounding box center [957, 119] width 10 height 10
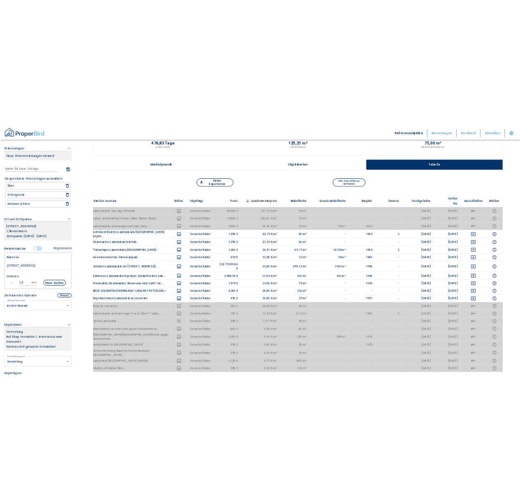
scroll to position [0, 0]
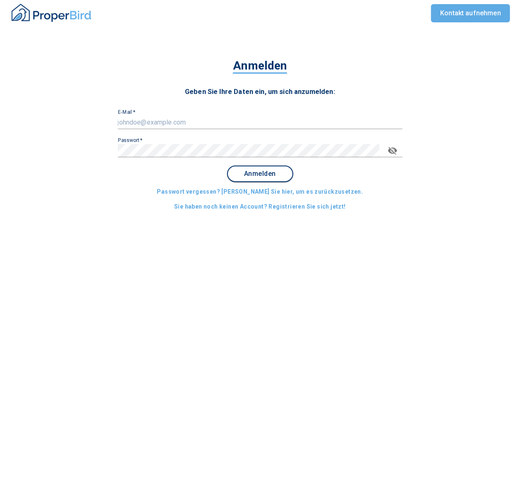
type input "[EMAIL_ADDRESS][DOMAIN_NAME]"
click at [272, 169] on button "Anmelden" at bounding box center [260, 174] width 66 height 17
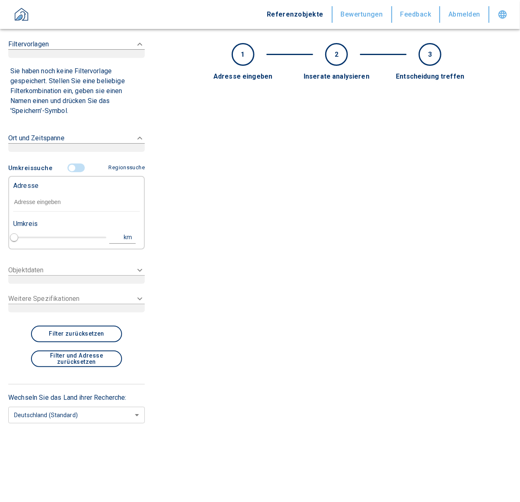
type input "2020"
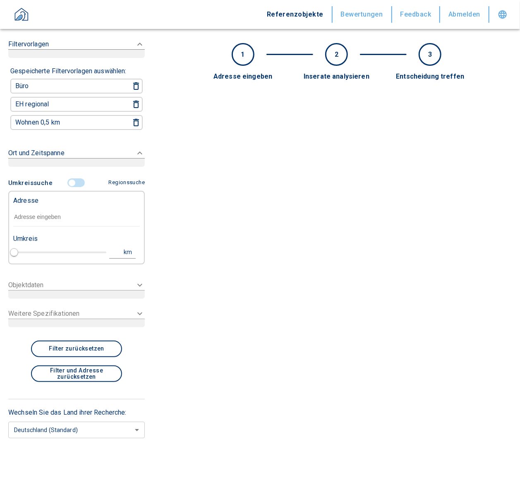
click at [78, 66] on div "Ort und Zeitspanne" at bounding box center [76, 48] width 137 height 35
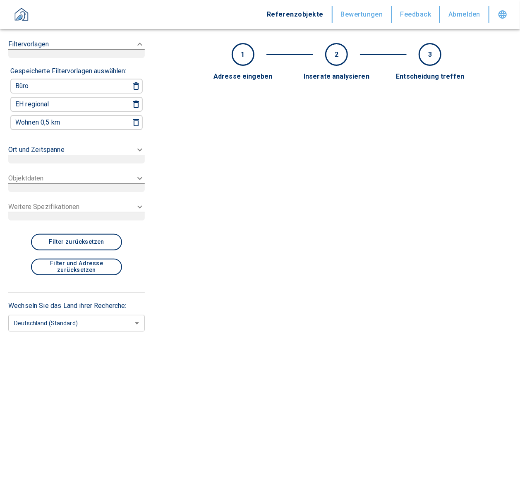
click at [79, 58] on div at bounding box center [76, 53] width 137 height 9
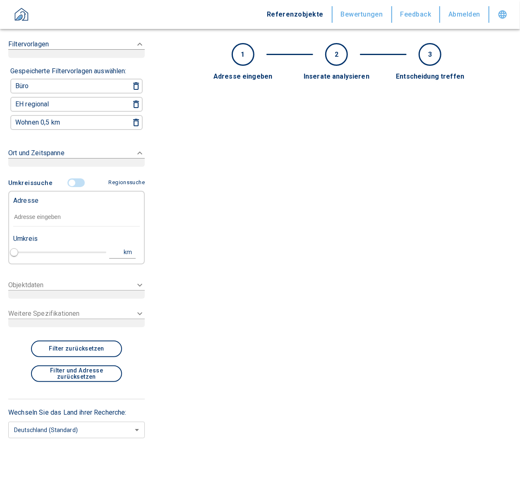
click at [77, 181] on input "controlled" at bounding box center [72, 182] width 25 height 9
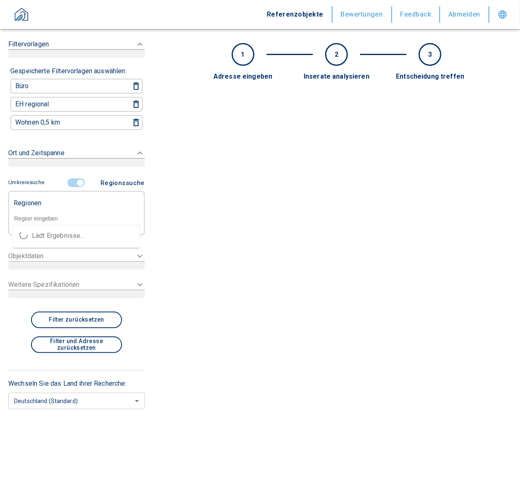
click at [30, 216] on input "text" at bounding box center [76, 218] width 127 height 7
click at [42, 237] on li "40221 [GEOGRAPHIC_DATA]" at bounding box center [76, 235] width 127 height 15
type input "40221"
type input "2020"
type input "40221 [GEOGRAPHIC_DATA]"
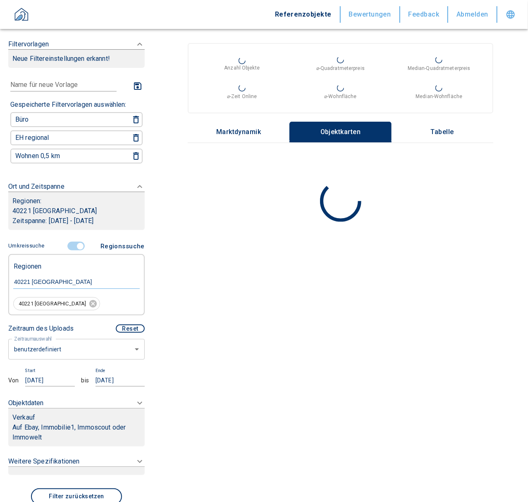
click at [41, 348] on body "Referenzobjekte Bewertungen Feedback Abmelden Filtervorlagen Neue Filtereinstel…" at bounding box center [264, 251] width 528 height 502
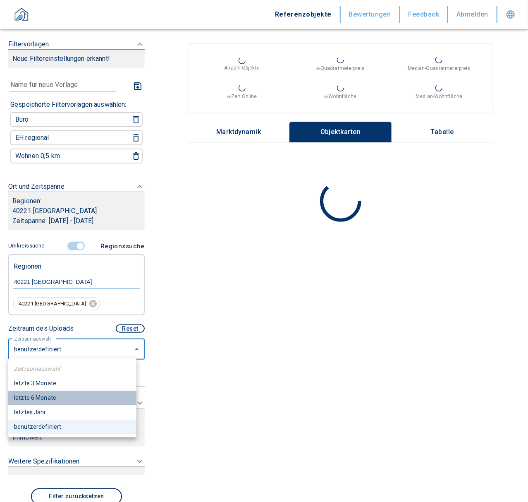
click at [34, 398] on li "letzte 6 Monate" at bounding box center [72, 398] width 128 height 14
type input "2020"
type input "6"
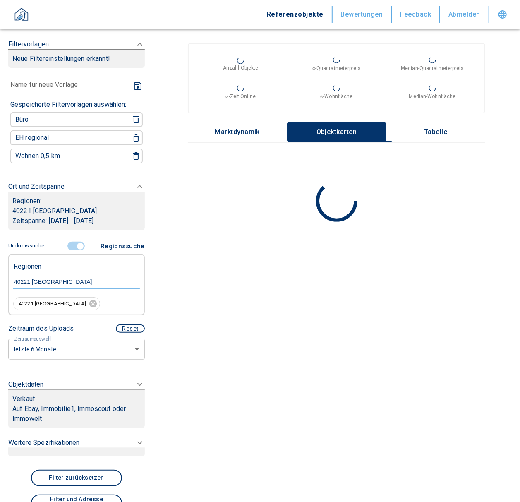
click at [135, 49] on icon at bounding box center [140, 44] width 10 height 10
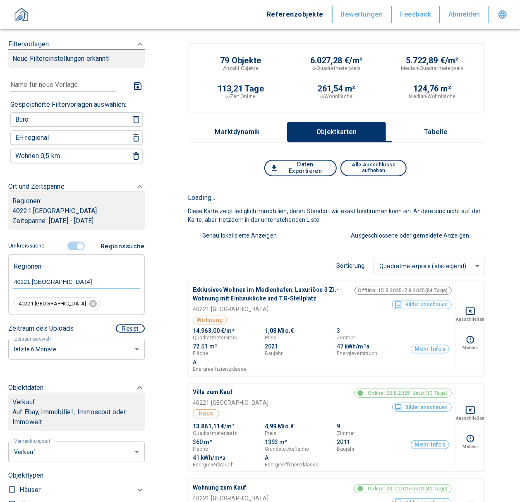
click at [30, 408] on p "Auf Ebay, Immobilie1, Immoscout oder Immowelt" at bounding box center [76, 417] width 128 height 20
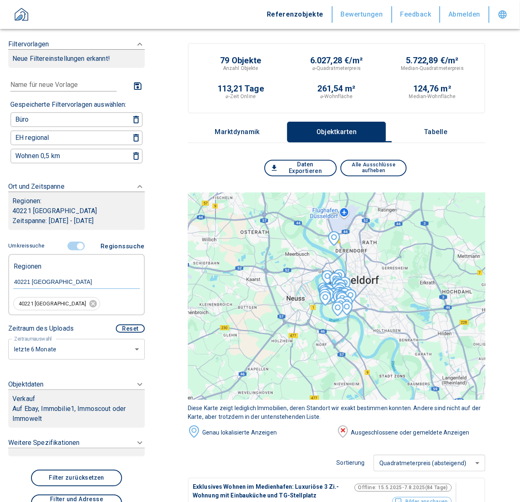
click at [30, 408] on p "Auf Ebay, Immobilie1, Immoscout oder Immowelt" at bounding box center [76, 414] width 128 height 20
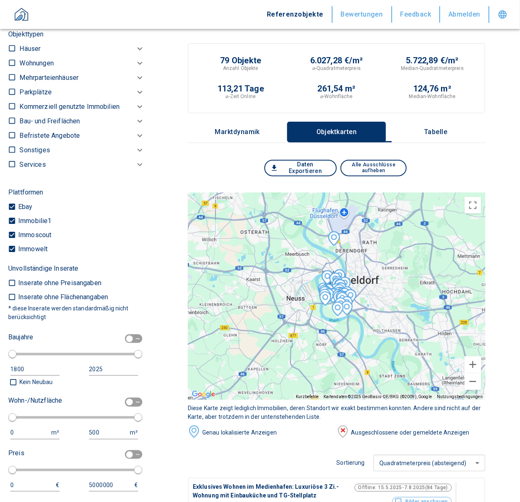
scroll to position [221, 0]
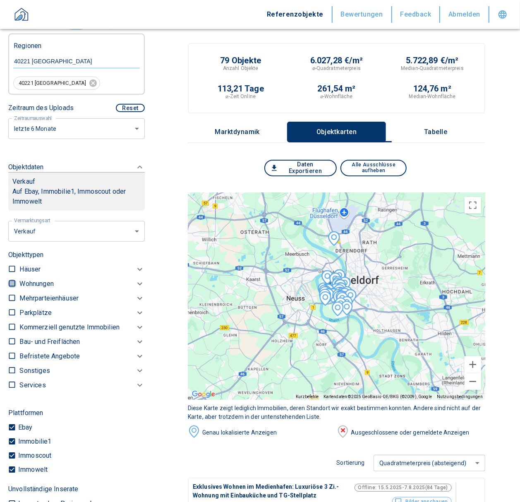
click at [9, 279] on input "checkbox" at bounding box center [12, 283] width 8 height 8
checkbox input "true"
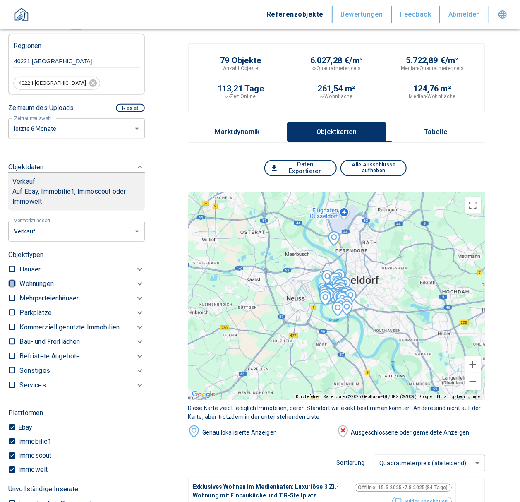
checkbox input "true"
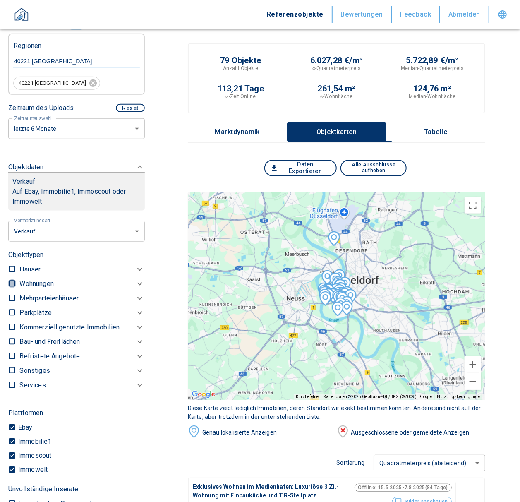
type input "2020"
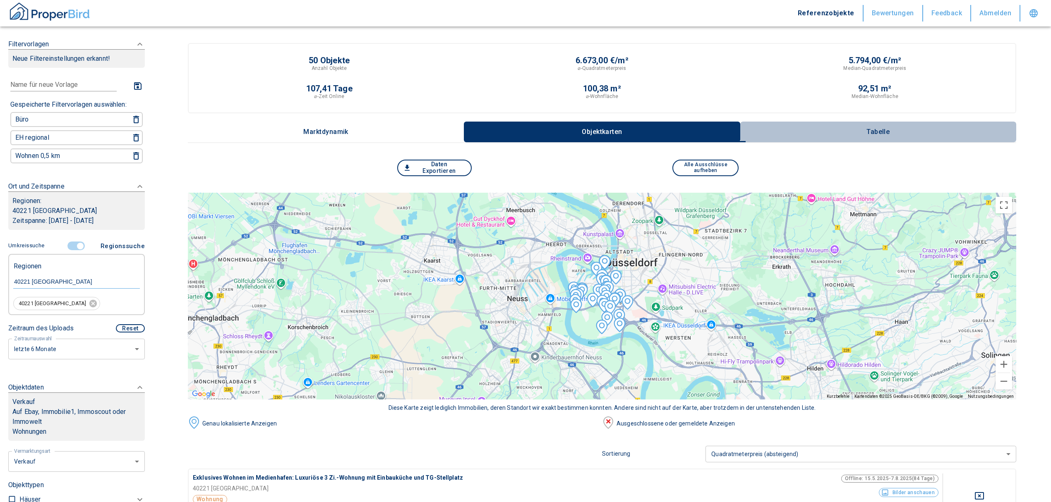
click at [520, 131] on p "Tabelle" at bounding box center [877, 131] width 41 height 7
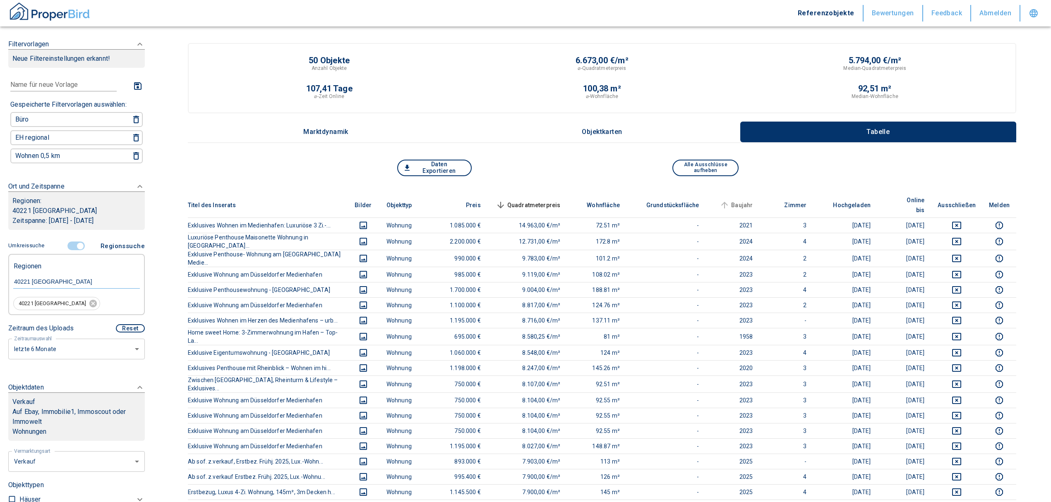
click at [520, 200] on span "Baujahr" at bounding box center [735, 205] width 35 height 10
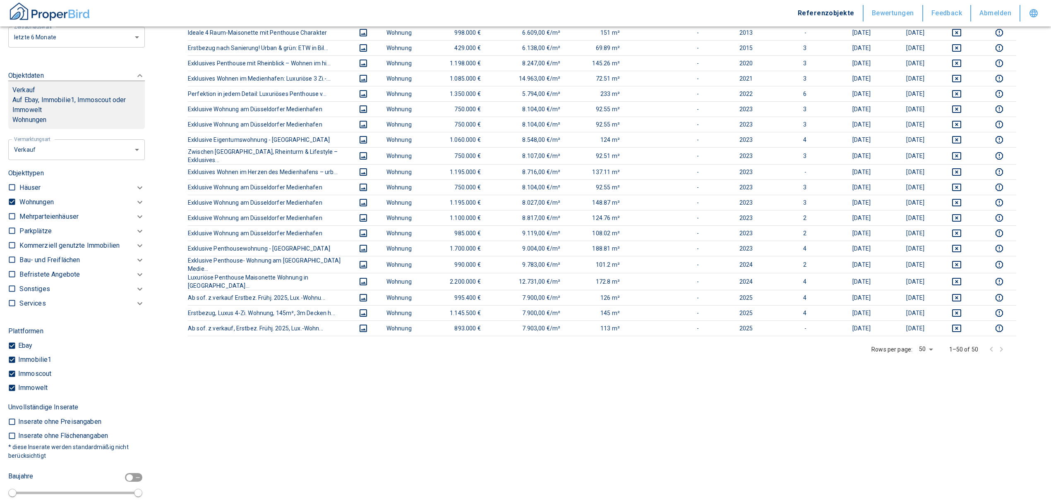
scroll to position [662, 0]
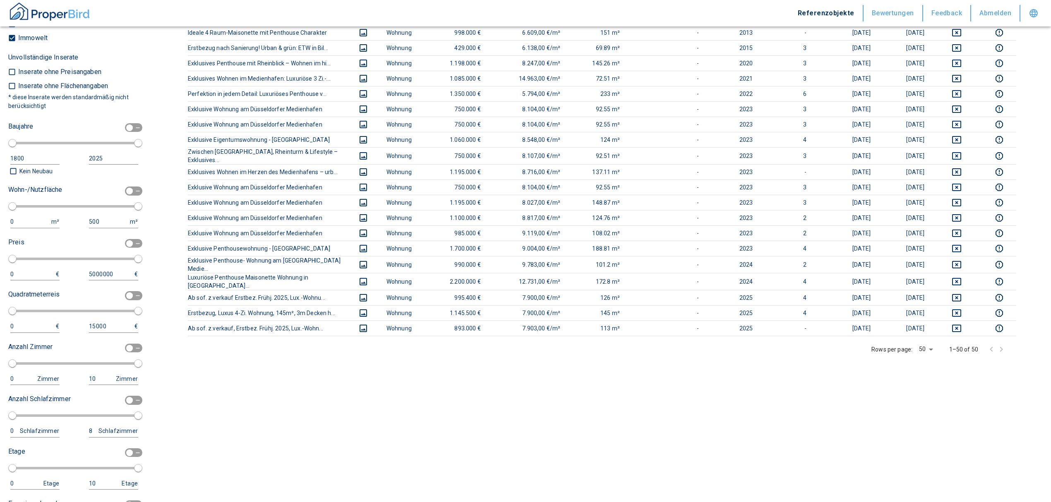
click at [123, 125] on input "checkbox" at bounding box center [129, 127] width 25 height 9
checkbox input "true"
type input "1970"
type input "2010"
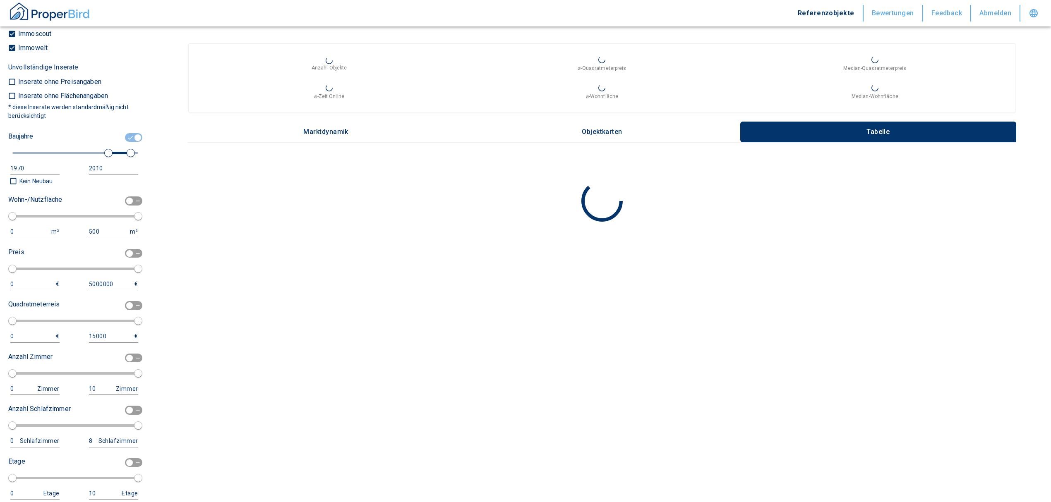
click at [37, 164] on div "1970" at bounding box center [26, 168] width 33 height 10
drag, startPoint x: 31, startPoint y: 165, endPoint x: 0, endPoint y: 163, distance: 30.7
click at [0, 163] on div "Filtervorlagen Neue Filtereinstellungen erkannt! Name für neue Vorlage x Gespei…" at bounding box center [76, 251] width 153 height 502
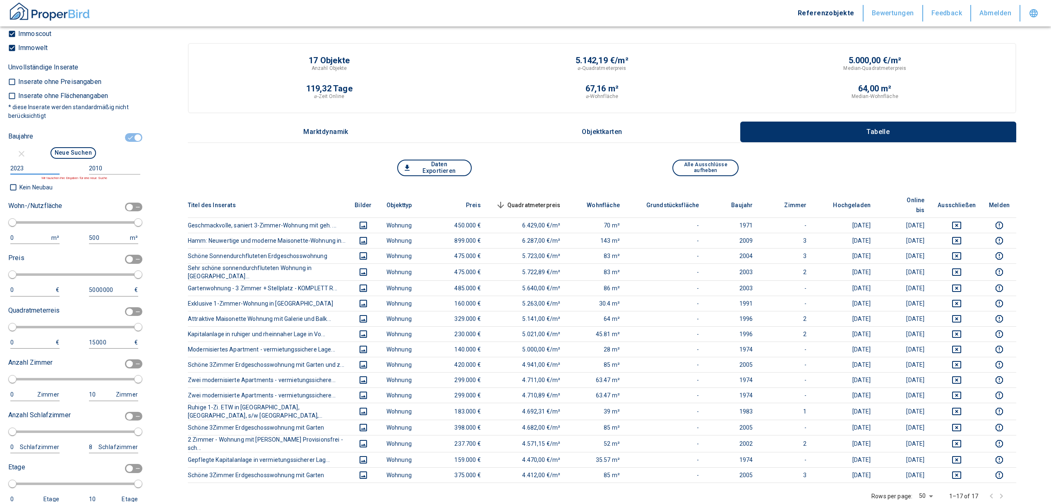
type input "2023"
click at [108, 166] on input "2010" at bounding box center [113, 169] width 48 height 12
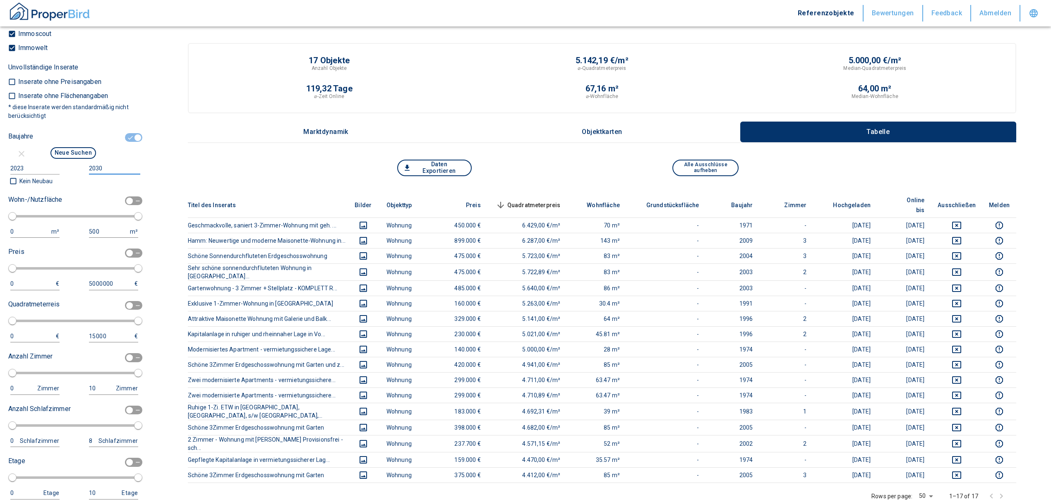
type input "2030"
click at [77, 148] on button "Neue Suchen" at bounding box center [73, 153] width 46 height 12
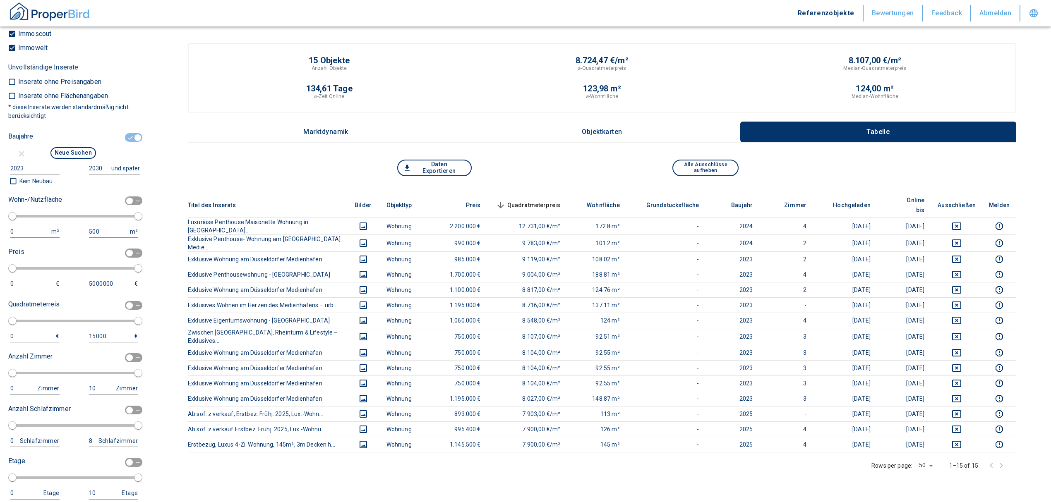
click at [520, 460] on div "Rows per page: 50 50 1–15 of 15" at bounding box center [602, 466] width 828 height 26
click at [520, 202] on span "Quadratmeterpreis sorted descending" at bounding box center [527, 205] width 67 height 10
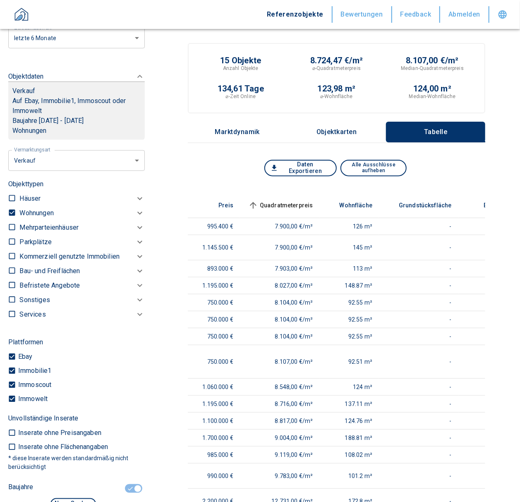
scroll to position [313, 0]
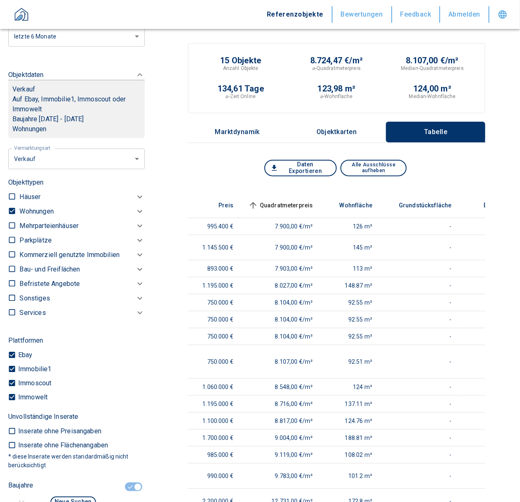
click at [135, 211] on icon at bounding box center [140, 212] width 10 height 10
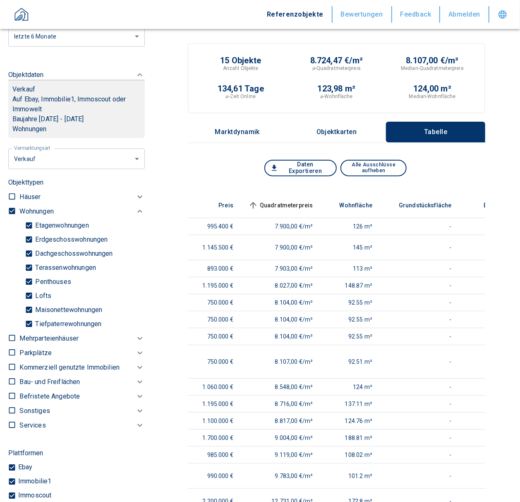
click at [75, 161] on body "Referenzobjekte Bewertungen Feedback Abmelden Filtervorlagen Neue Filtereinstel…" at bounding box center [260, 399] width 520 height 799
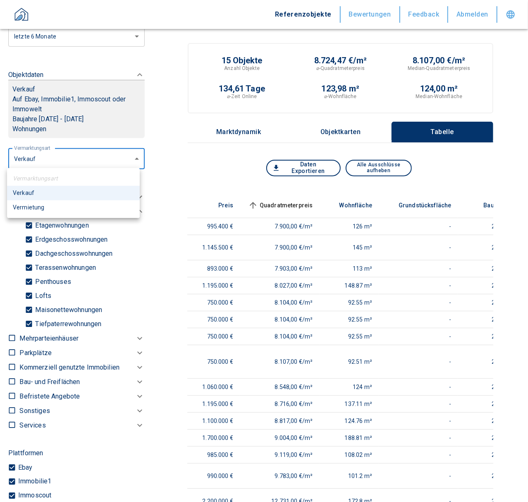
click at [35, 207] on li "Vermietung" at bounding box center [73, 207] width 133 height 14
type input "rent"
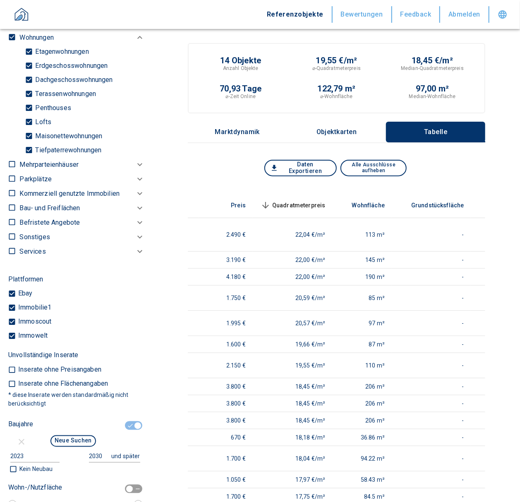
scroll to position [424, 0]
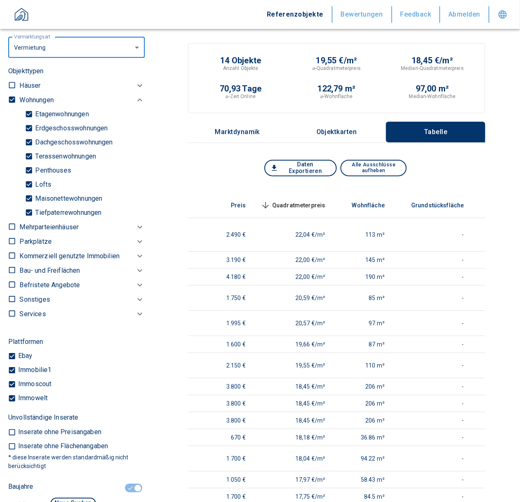
click at [9, 96] on input "checkbox" at bounding box center [12, 100] width 8 height 8
checkbox input "false"
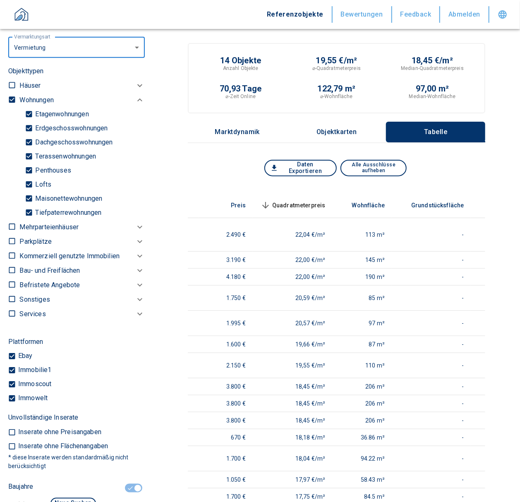
checkbox input "false"
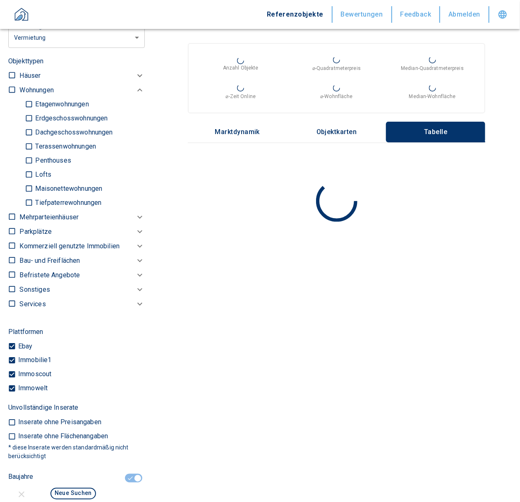
click at [37, 95] on p "Kommerziell genutzte Immobilien" at bounding box center [36, 90] width 34 height 10
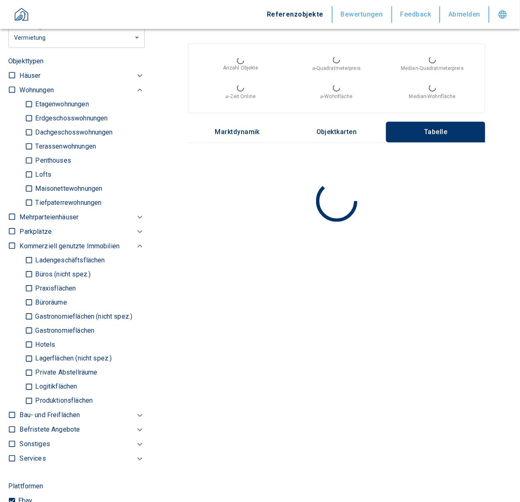
click at [46, 150] on p "Büroräume" at bounding box center [64, 146] width 63 height 7
click at [33, 300] on input "Büroräume" at bounding box center [29, 302] width 8 height 14
checkbox input "true"
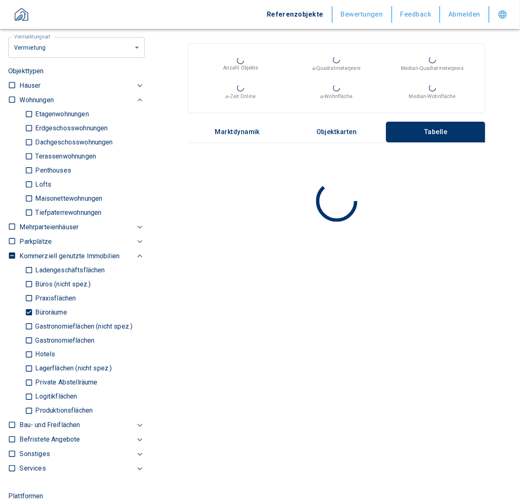
click at [43, 146] on p "Praxisflächen" at bounding box center [72, 142] width 79 height 7
click at [33, 298] on input "Praxisflächen" at bounding box center [29, 298] width 8 height 14
checkbox input "true"
click at [46, 132] on p "Büros (nicht spez.)" at bounding box center [70, 128] width 74 height 7
click at [33, 282] on input "Büros (nicht spez.)" at bounding box center [29, 284] width 8 height 14
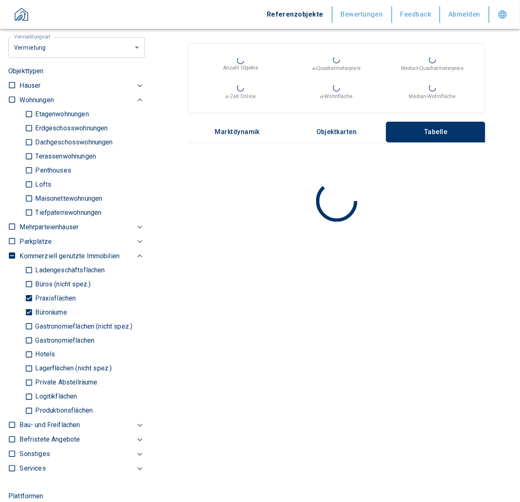
checkbox input "true"
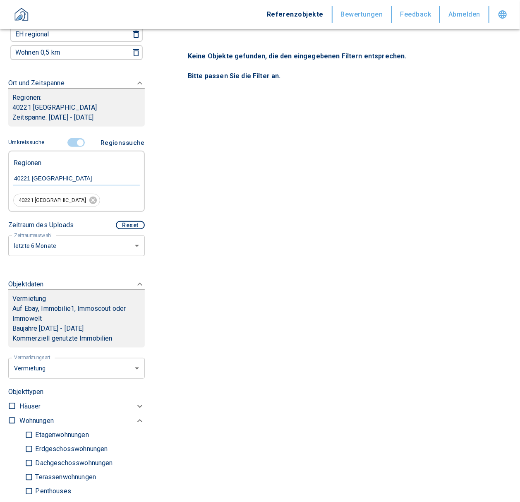
scroll to position [78, 0]
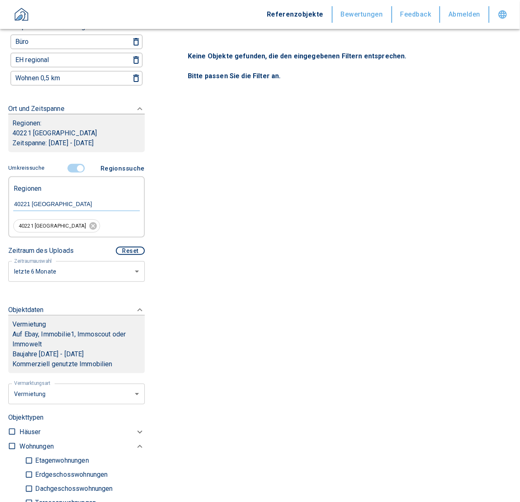
click at [72, 164] on input "controlled" at bounding box center [80, 168] width 25 height 9
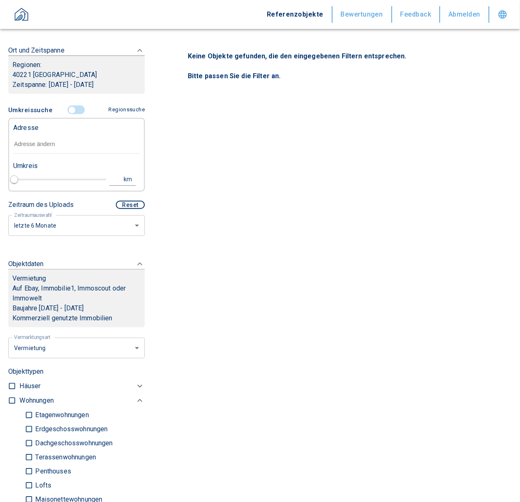
scroll to position [130, 0]
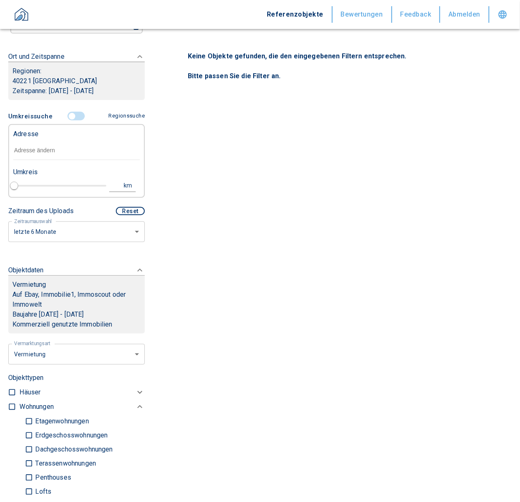
click at [19, 147] on input "text" at bounding box center [76, 150] width 127 height 19
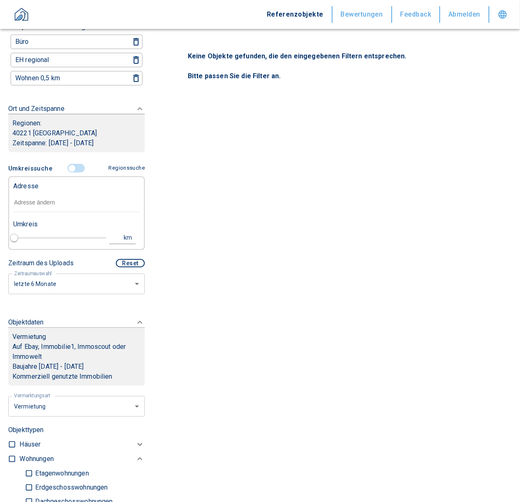
scroll to position [63, 0]
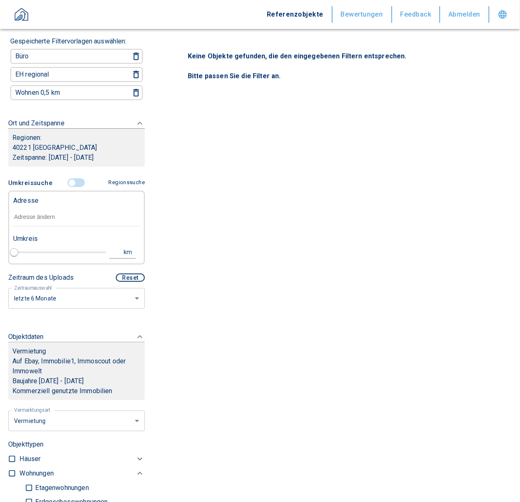
click at [95, 143] on p "40221 [GEOGRAPHIC_DATA]" at bounding box center [76, 148] width 128 height 10
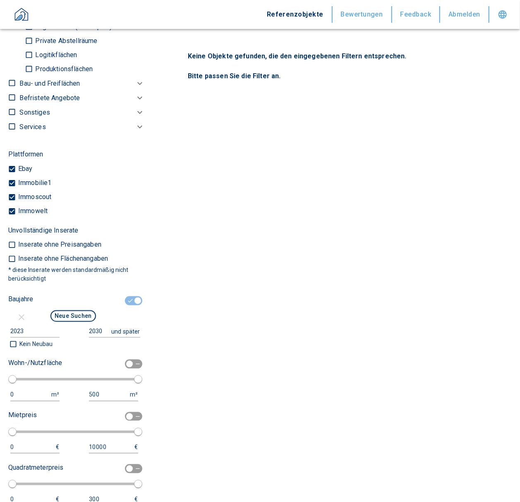
scroll to position [639, 0]
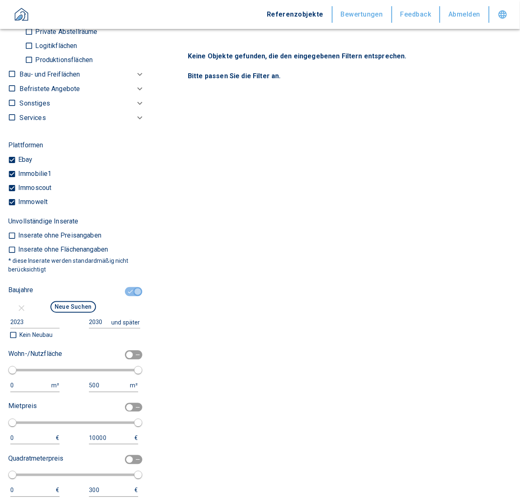
click at [126, 290] on input "checkbox" at bounding box center [137, 291] width 25 height 9
checkbox input "false"
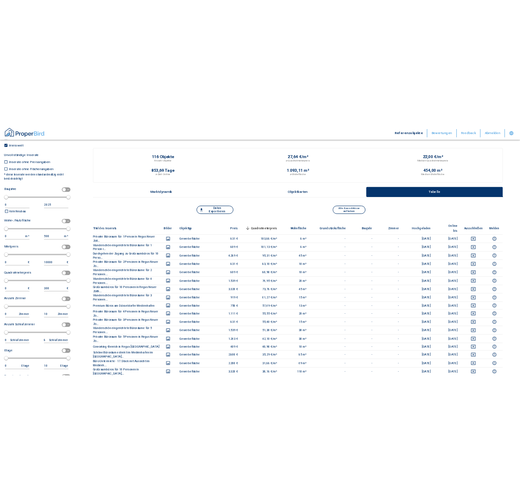
scroll to position [791, 0]
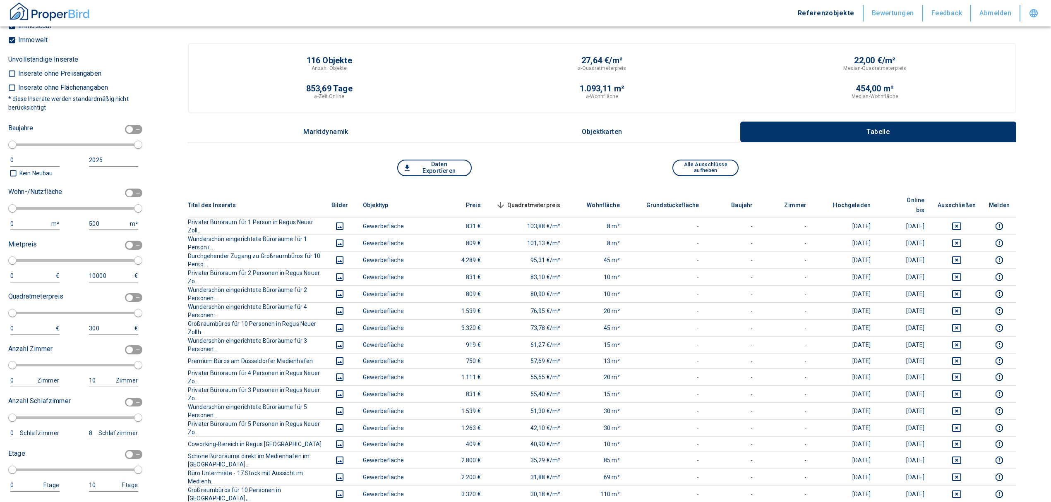
click at [22, 220] on div "0 m²" at bounding box center [36, 224] width 53 height 12
drag, startPoint x: 127, startPoint y: 191, endPoint x: 46, endPoint y: 211, distance: 84.3
click at [127, 191] on input "checkbox" at bounding box center [129, 193] width 25 height 9
checkbox input "true"
type input "50"
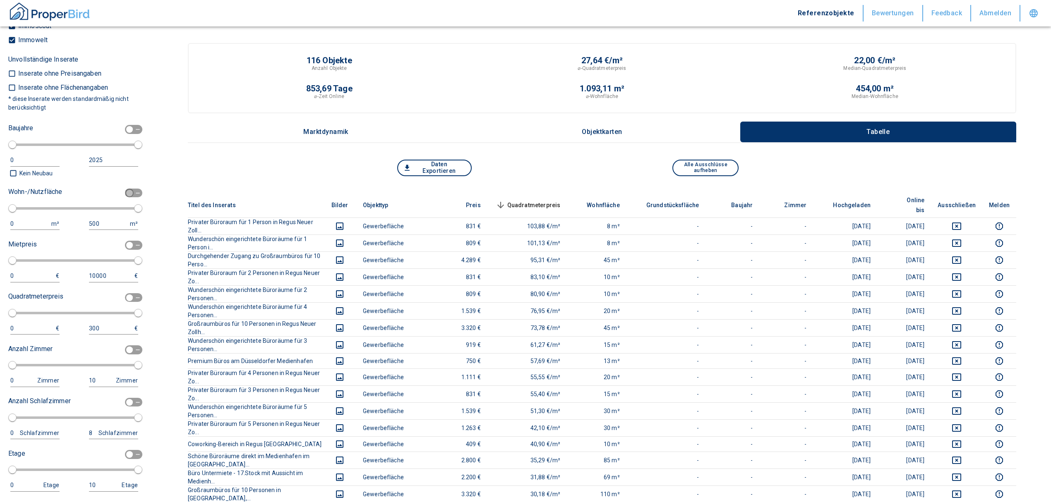
type input "150"
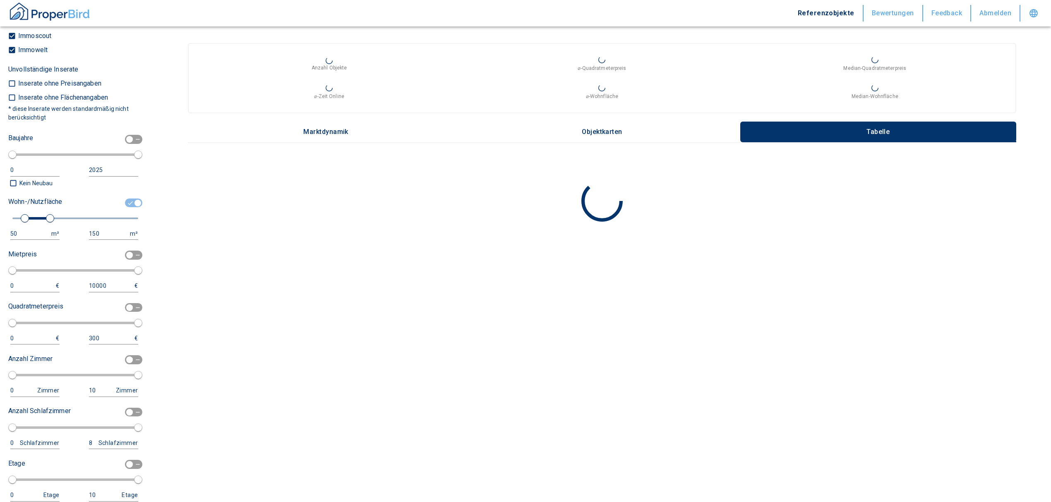
click at [29, 226] on div "Wohn-/Nutzfläche 50 m² 150 m²" at bounding box center [73, 217] width 130 height 45
click at [25, 230] on div "50" at bounding box center [26, 234] width 33 height 10
drag, startPoint x: 19, startPoint y: 231, endPoint x: 0, endPoint y: 233, distance: 18.8
click at [0, 233] on div "Filtervorlagen Neue Filtereinstellungen erkannt! Name für neue Vorlage x Gespei…" at bounding box center [76, 251] width 153 height 502
type input "100"
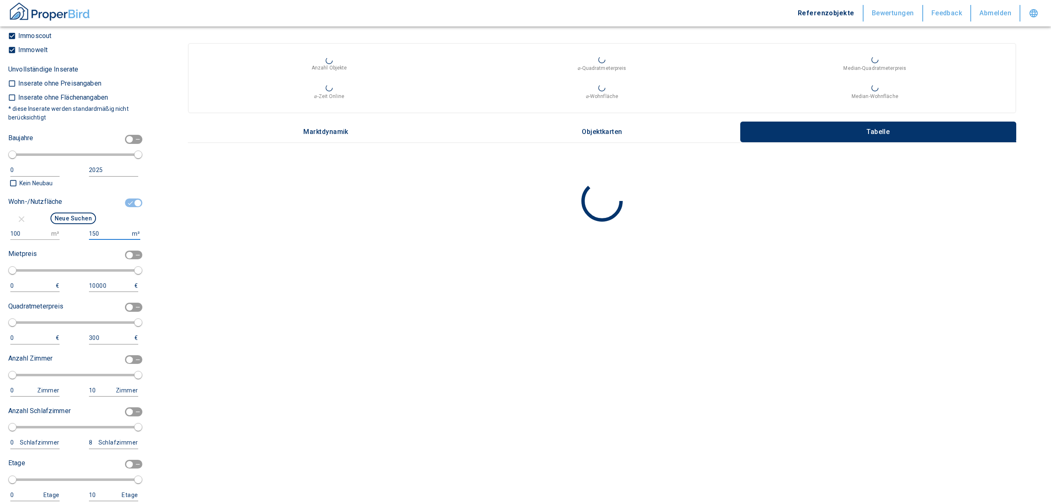
click at [105, 231] on input "150" at bounding box center [109, 234] width 40 height 12
type input "1500000"
click at [77, 214] on button "Neue Suchen" at bounding box center [73, 219] width 46 height 12
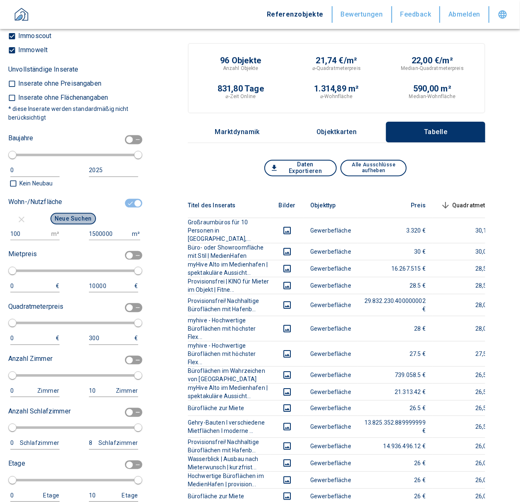
click at [74, 216] on button "Neue Suchen" at bounding box center [73, 219] width 46 height 12
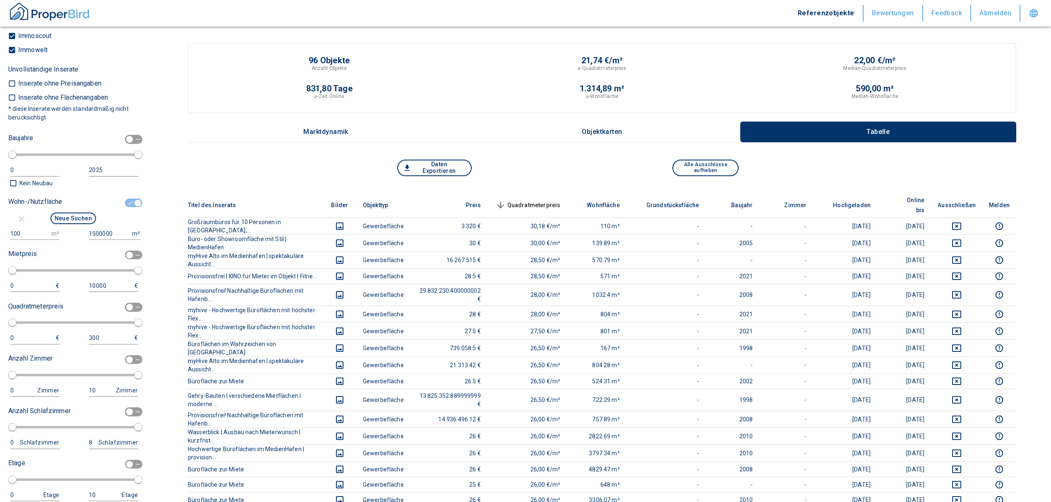
click at [520, 200] on span "Quadratmeterpreis sorted descending" at bounding box center [527, 205] width 67 height 10
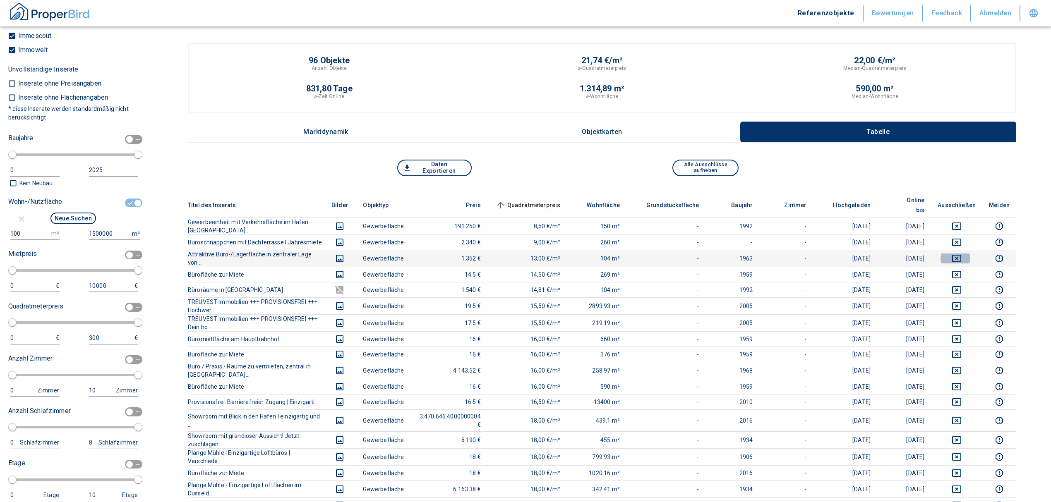
click at [520, 254] on icon "deselect this listing" at bounding box center [957, 259] width 10 height 10
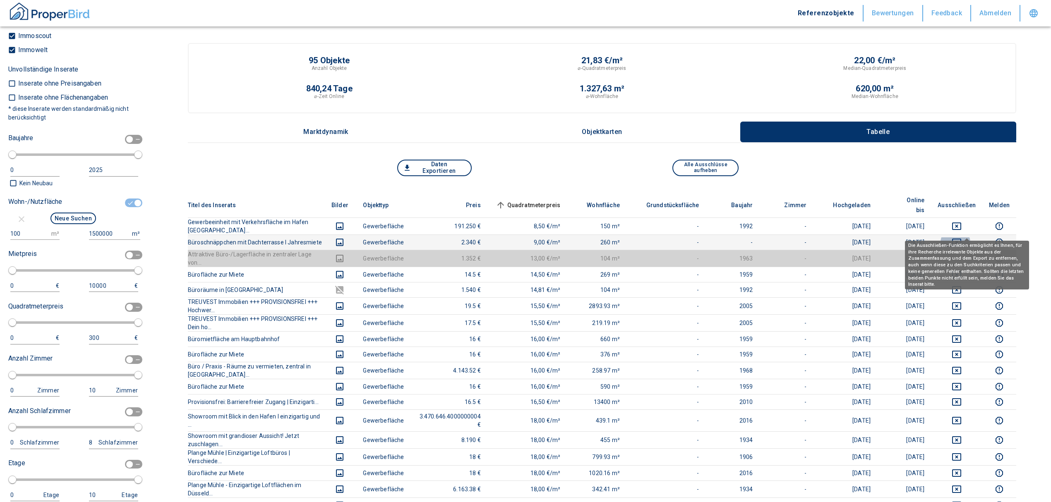
click at [520, 238] on icon "deselect this listing" at bounding box center [957, 243] width 10 height 10
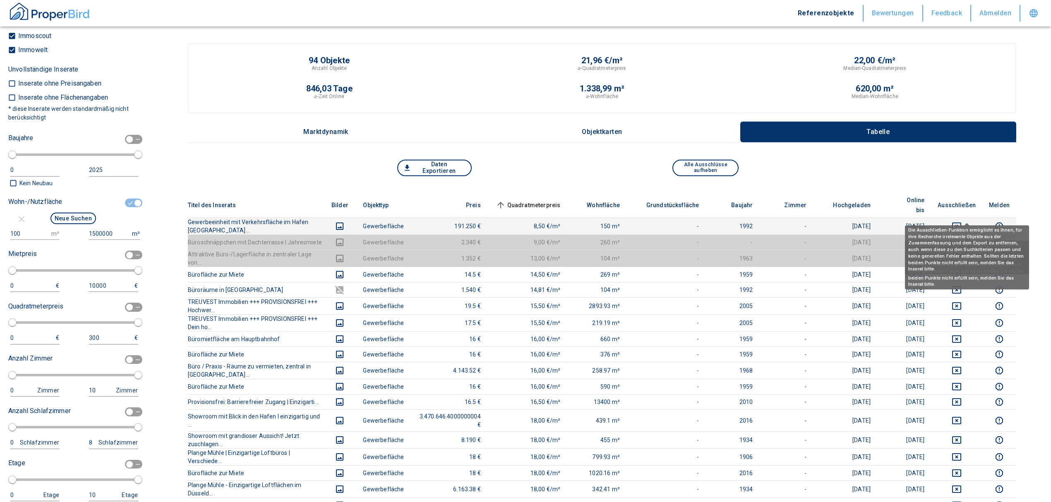
click at [520, 223] on icon "deselect this listing" at bounding box center [956, 226] width 9 height 7
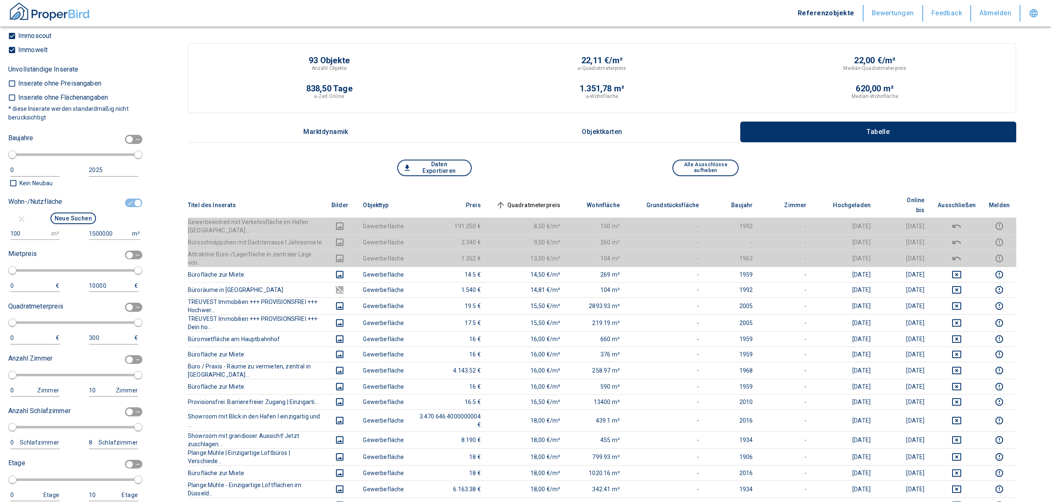
click at [520, 200] on span "Quadratmeterpreis sorted ascending" at bounding box center [527, 205] width 67 height 10
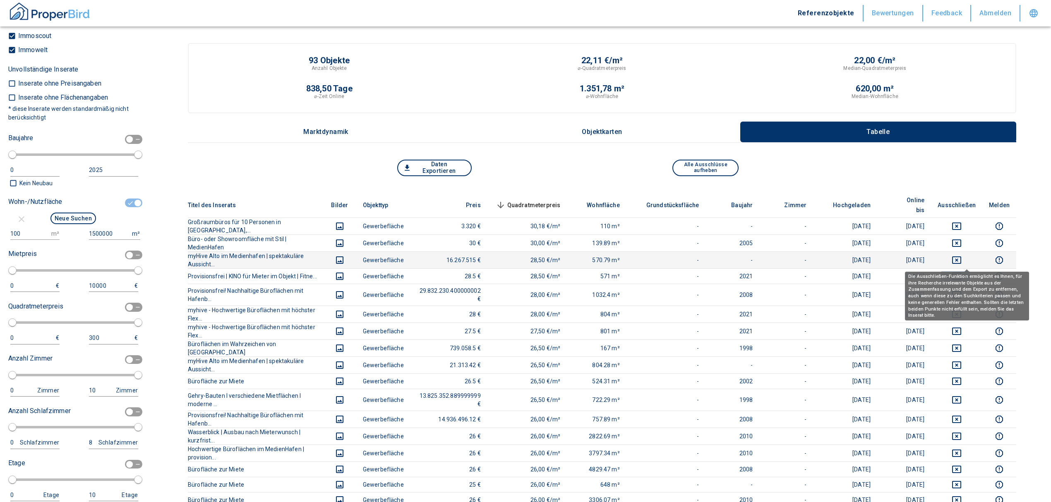
drag, startPoint x: 969, startPoint y: 257, endPoint x: 965, endPoint y: 244, distance: 13.5
click at [520, 271] on icon "deselect this listing" at bounding box center [957, 276] width 10 height 10
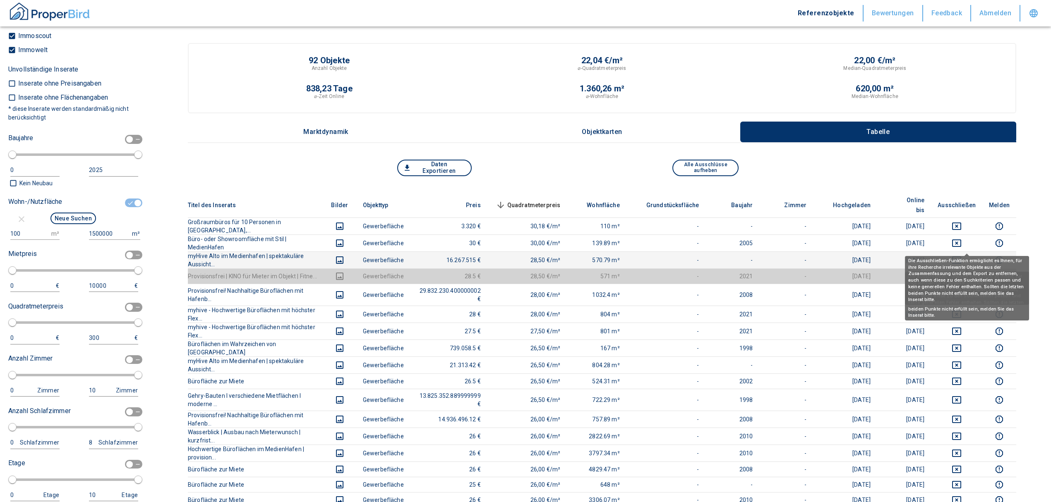
click at [520, 255] on icon "deselect this listing" at bounding box center [957, 260] width 10 height 10
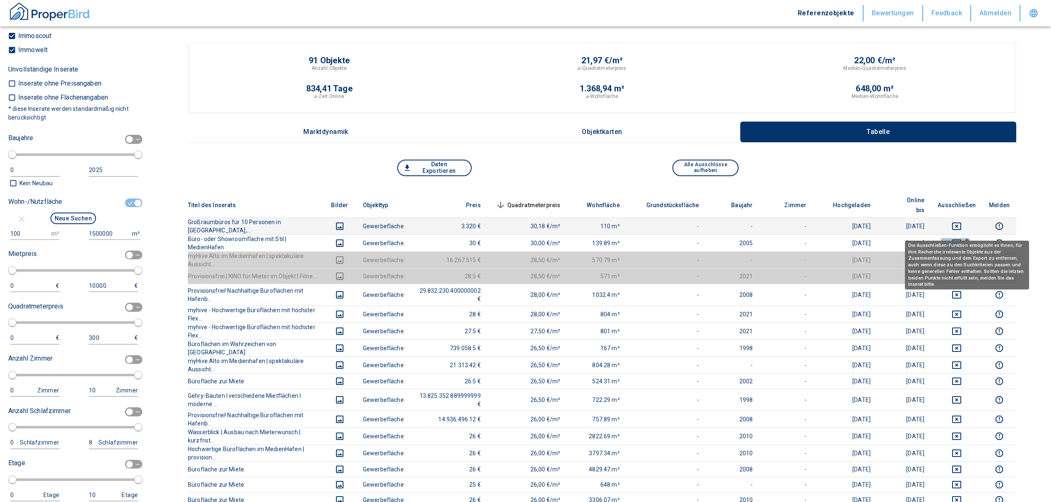
drag, startPoint x: 965, startPoint y: 228, endPoint x: 962, endPoint y: 217, distance: 11.9
click at [520, 238] on icon "deselect this listing" at bounding box center [957, 243] width 10 height 10
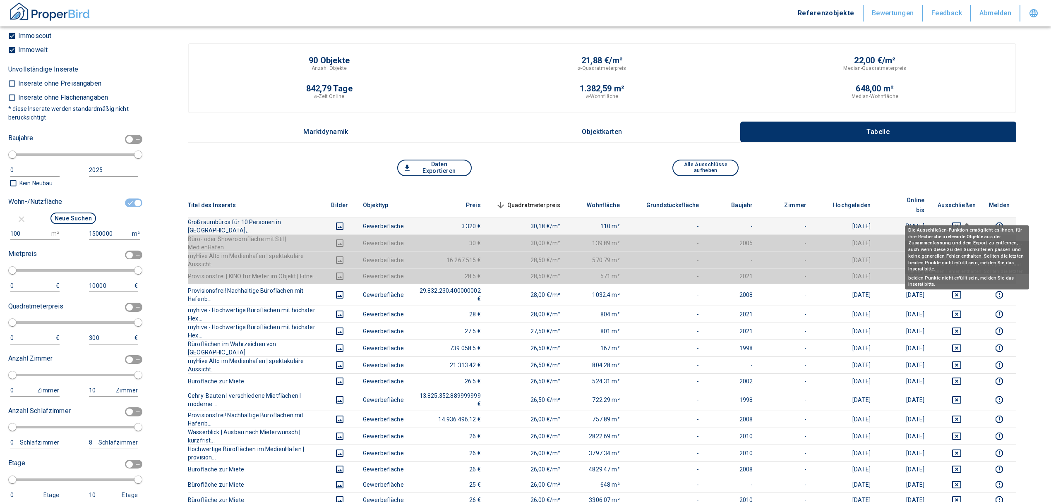
click at [520, 221] on icon "deselect this listing" at bounding box center [957, 226] width 10 height 10
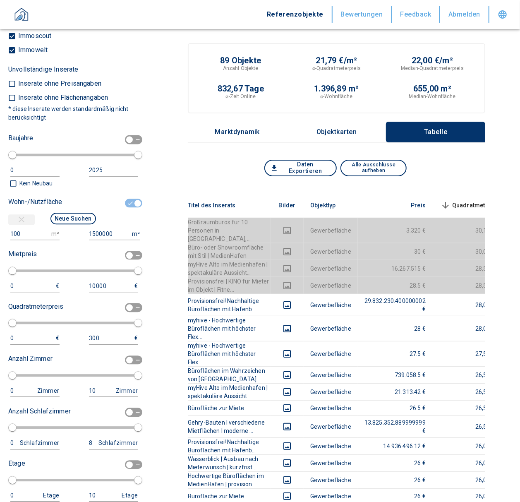
click at [22, 222] on icon "button" at bounding box center [22, 219] width 10 height 10
click at [476, 200] on span "Quadratmeterpreis sorted descending" at bounding box center [472, 205] width 67 height 10
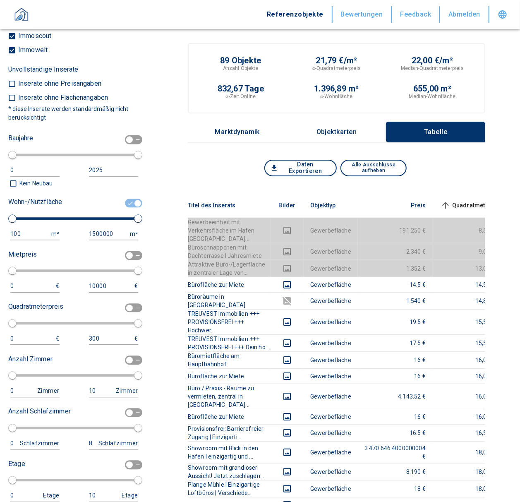
drag, startPoint x: 127, startPoint y: 199, endPoint x: 144, endPoint y: 234, distance: 38.7
click at [127, 199] on input "checkbox" at bounding box center [137, 203] width 25 height 9
checkbox input "false"
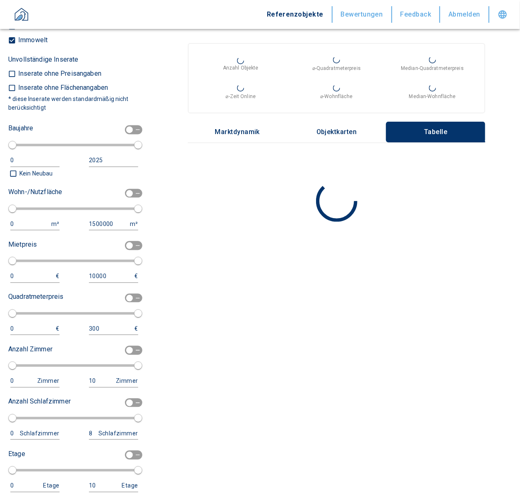
type input "0"
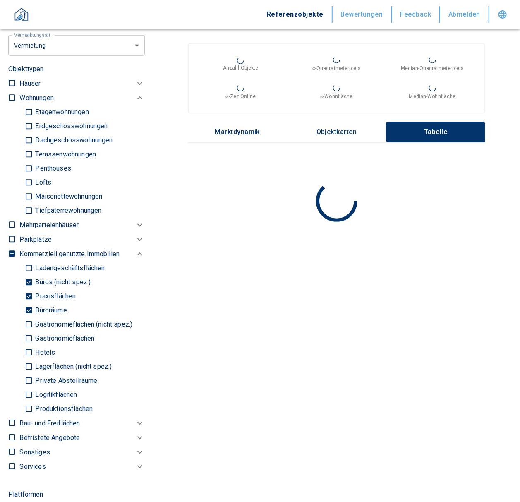
scroll to position [247, 0]
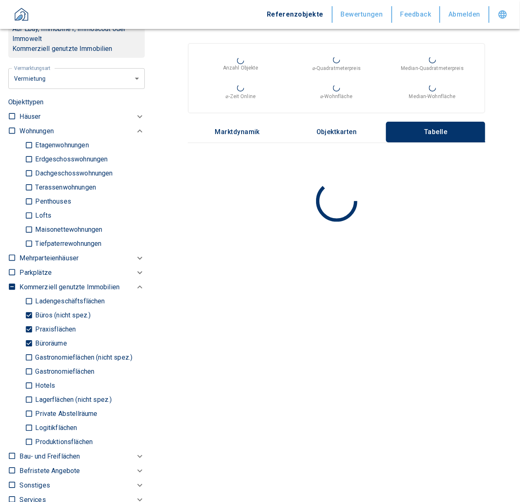
drag, startPoint x: 31, startPoint y: 312, endPoint x: 29, endPoint y: 322, distance: 9.7
click at [31, 313] on input "Büros (nicht spez.)" at bounding box center [29, 315] width 8 height 14
checkbox input "false"
drag, startPoint x: 28, startPoint y: 324, endPoint x: 30, endPoint y: 337, distance: 13.3
click at [28, 325] on input "Praxisflächen" at bounding box center [29, 329] width 8 height 14
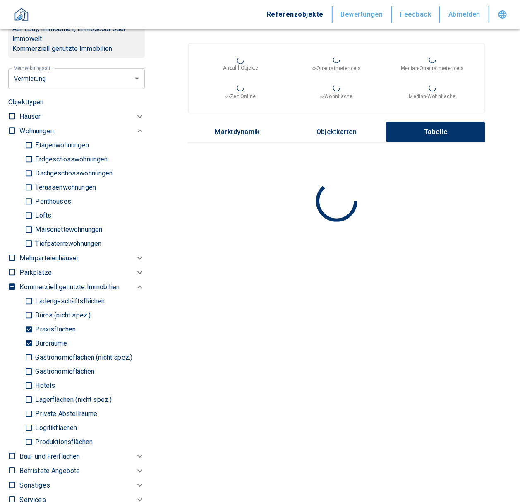
checkbox input "false"
click at [29, 340] on input "Büroräume" at bounding box center [29, 343] width 8 height 14
checkbox input "false"
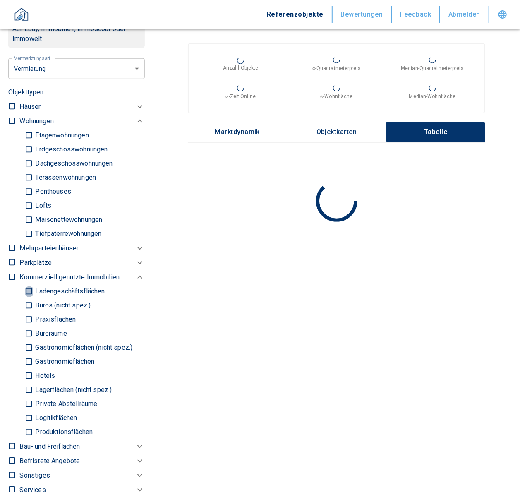
click at [31, 286] on input "Ladengeschäftsflächen" at bounding box center [29, 291] width 8 height 14
checkbox input "true"
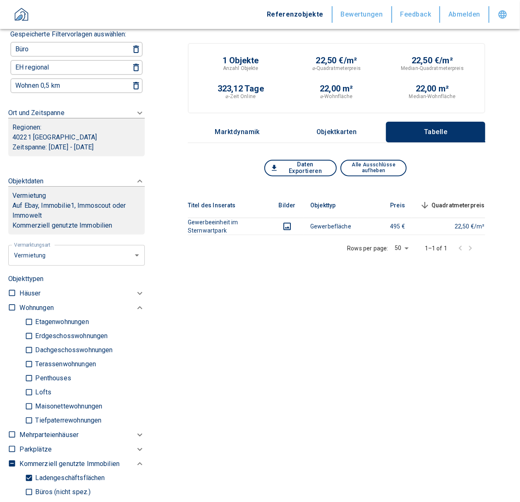
scroll to position [148, 0]
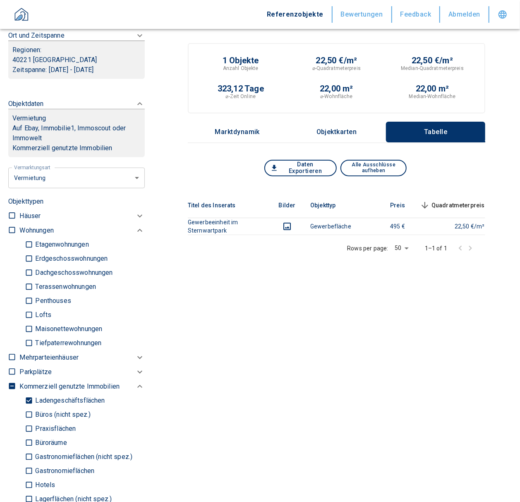
click at [32, 412] on input "Büros (nicht spez.)" at bounding box center [29, 415] width 8 height 14
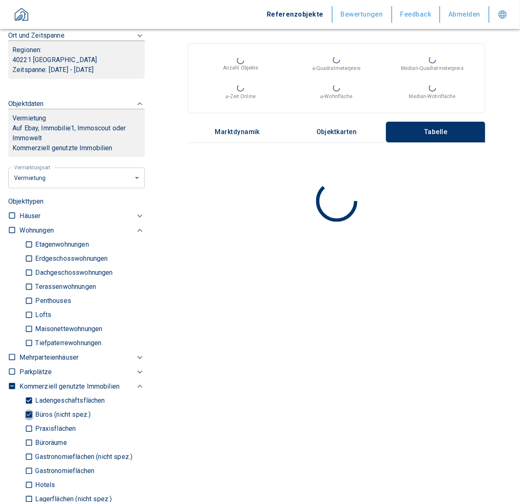
click at [29, 414] on input "Büros (nicht spez.)" at bounding box center [29, 415] width 8 height 14
checkbox input "false"
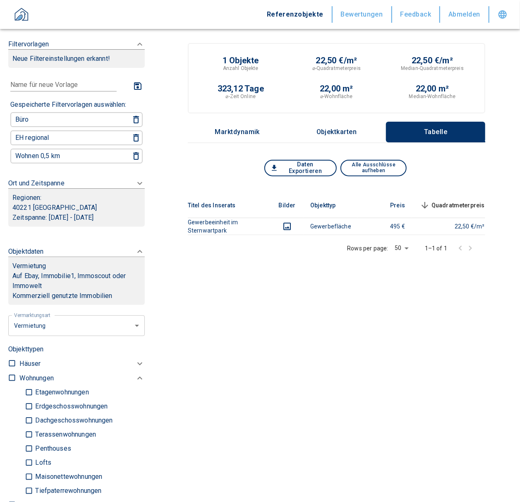
click at [72, 213] on p "Zeitspanne: [DATE] - [DATE]" at bounding box center [76, 218] width 128 height 10
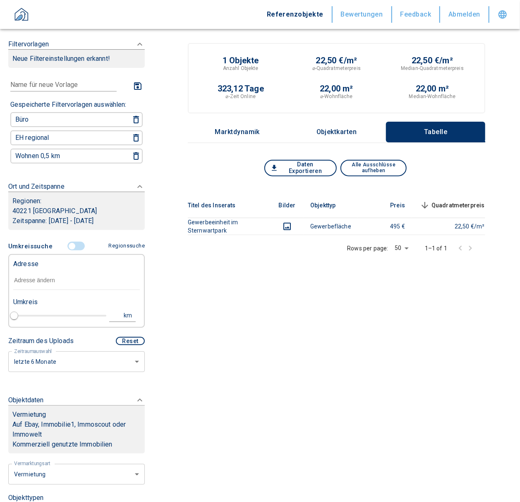
click at [54, 212] on p "40221 [GEOGRAPHIC_DATA]" at bounding box center [76, 211] width 128 height 10
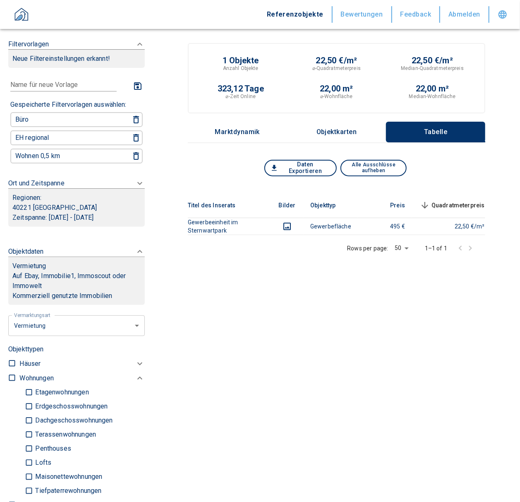
click at [54, 213] on p "Zeitspanne: [DATE] - [DATE]" at bounding box center [76, 218] width 128 height 10
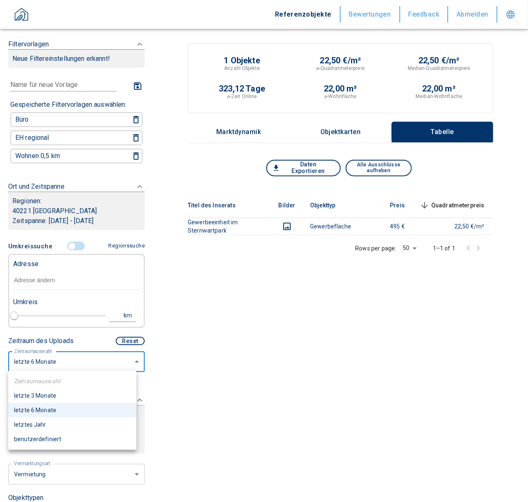
click at [59, 363] on body "Referenzobjekte Bewertungen Feedback Abmelden Filtervorlagen Neue Filtereinstel…" at bounding box center [264, 260] width 528 height 520
click at [59, 363] on div at bounding box center [264, 251] width 528 height 502
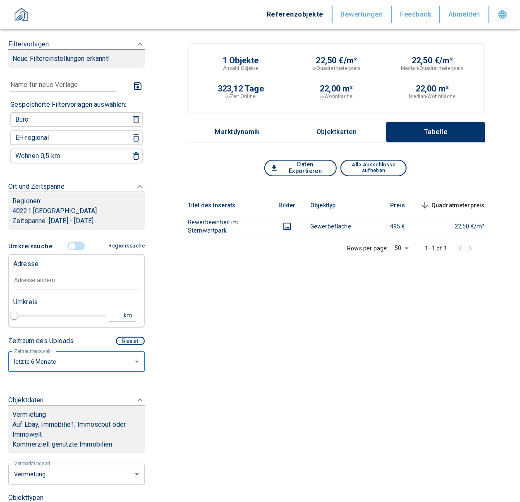
click at [233, 330] on div "Titel des Inserats Bilder Objekttyp Preis Quadratmeterpreis sorted descending W…" at bounding box center [337, 268] width 298 height 151
